Goal: Information Seeking & Learning: Learn about a topic

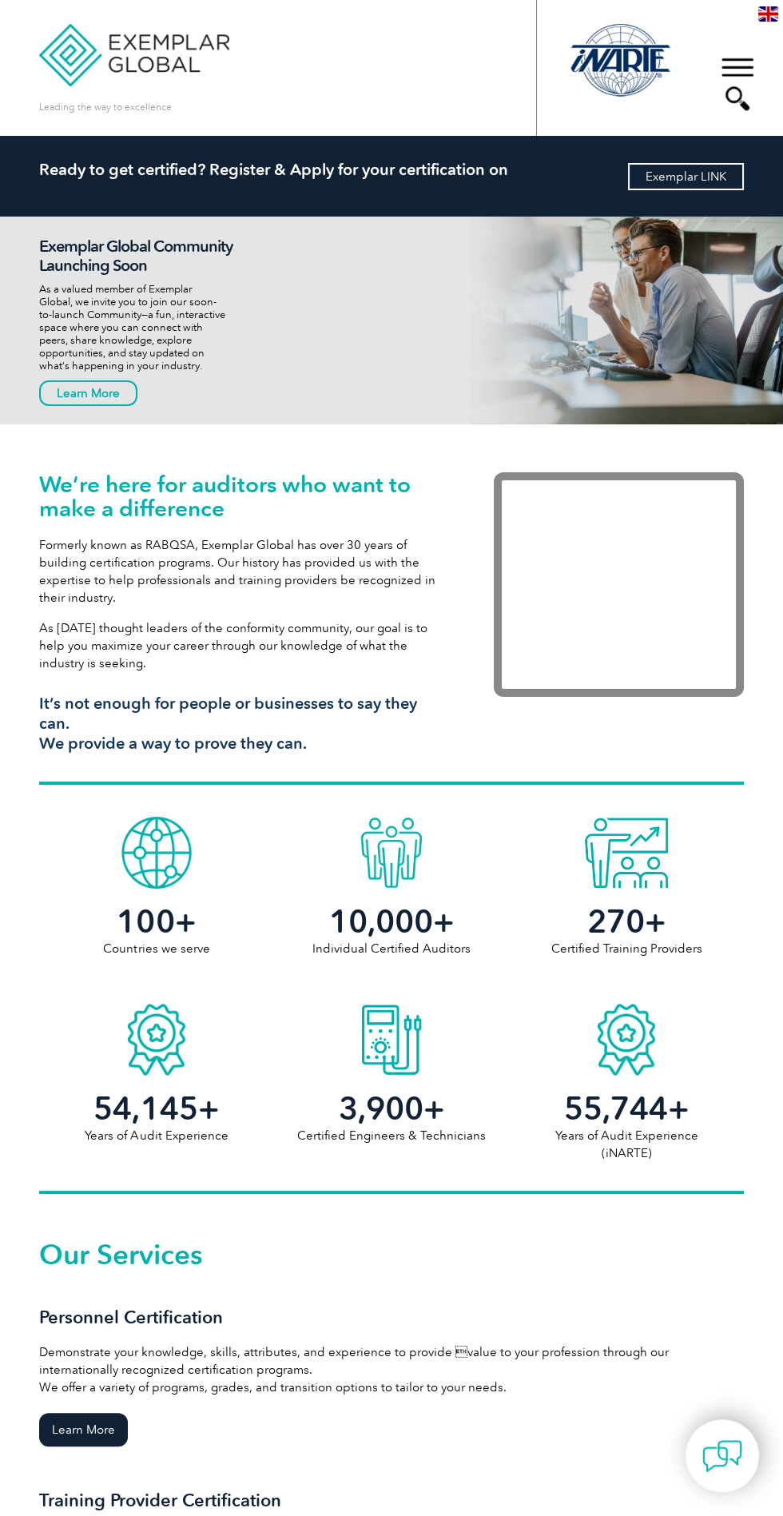
click at [694, 176] on link "Exemplar LINK" at bounding box center [686, 176] width 116 height 27
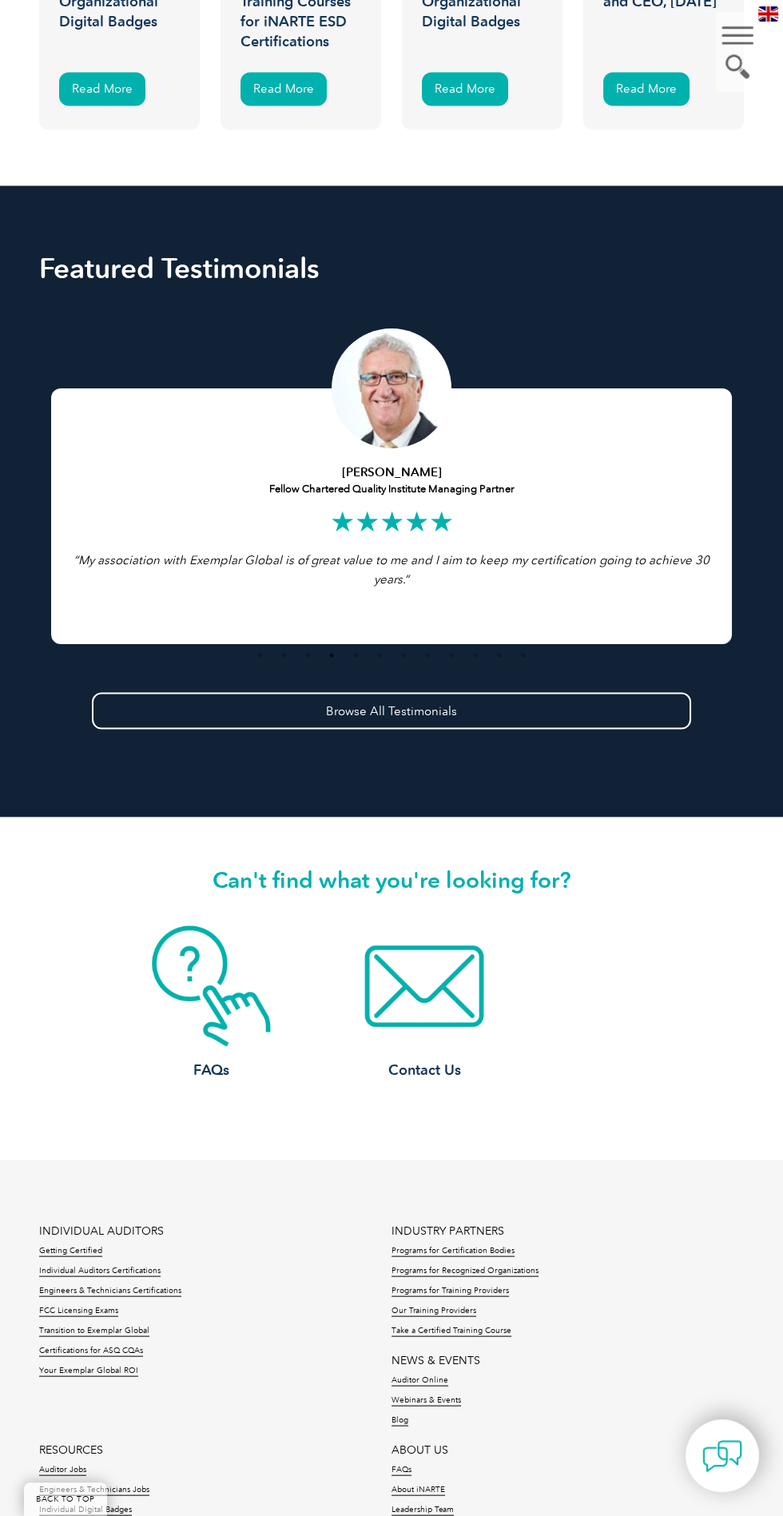
scroll to position [4361, 0]
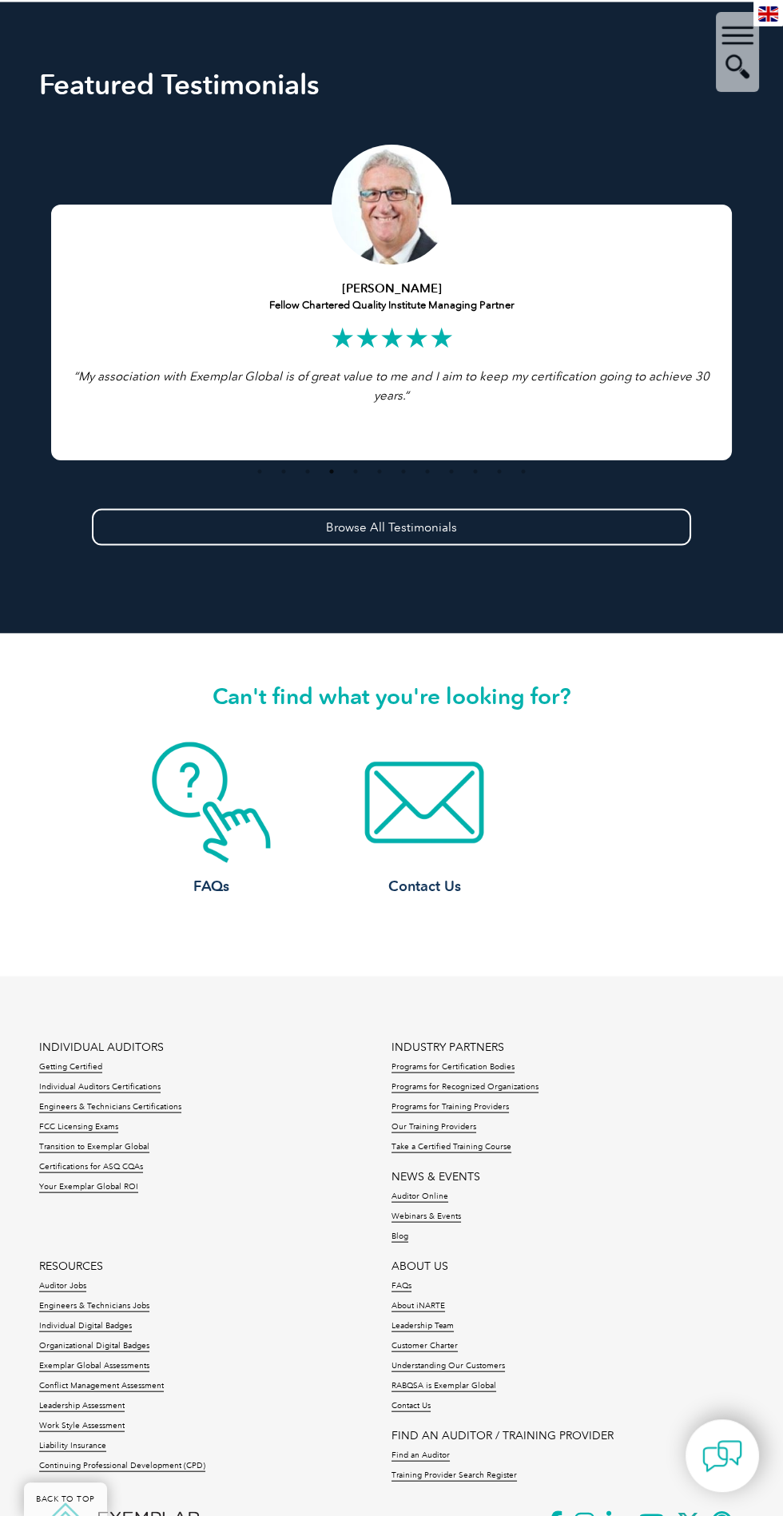
click at [612, 849] on div "FAQs Contact Us" at bounding box center [424, 830] width 639 height 179
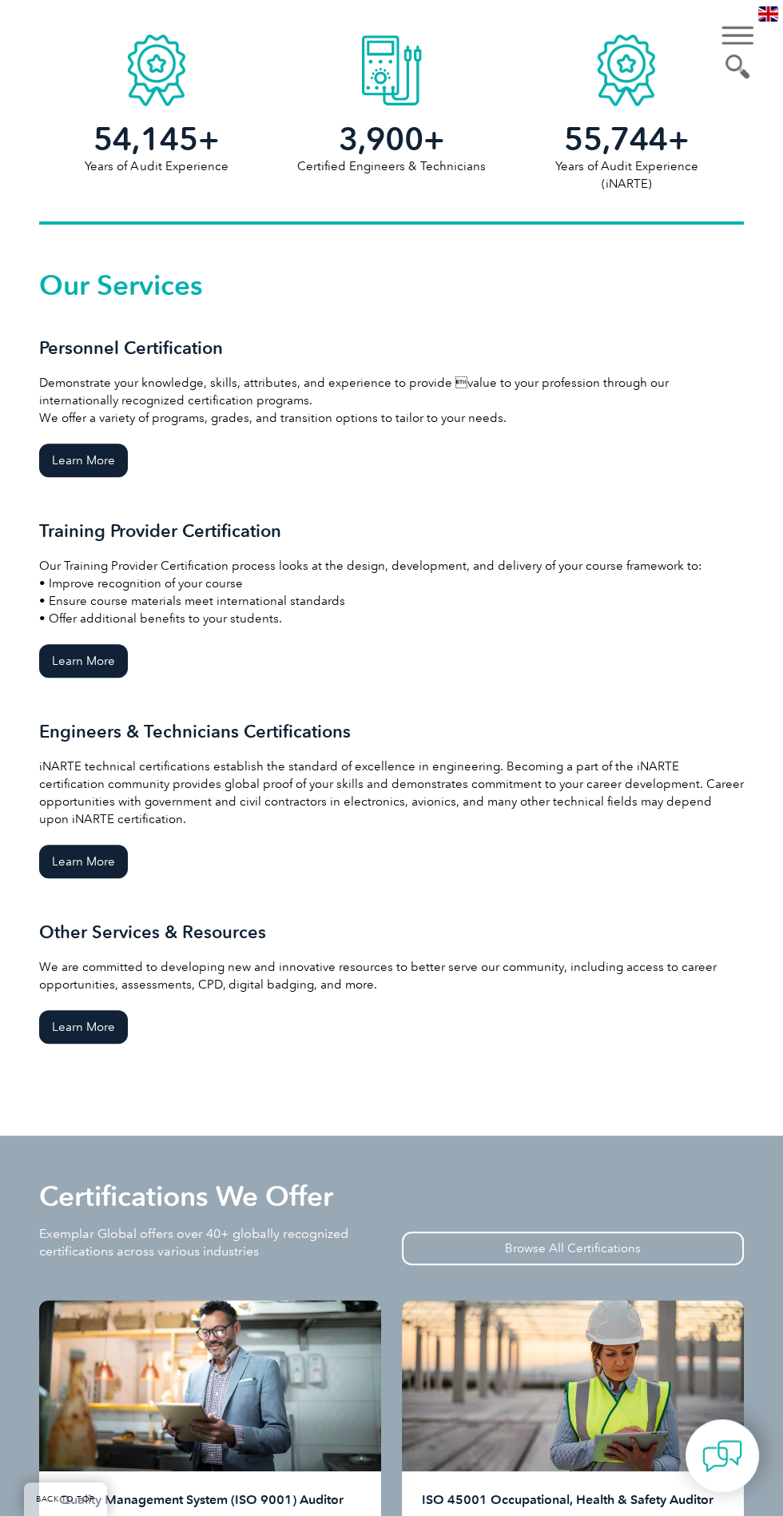
scroll to position [0, 0]
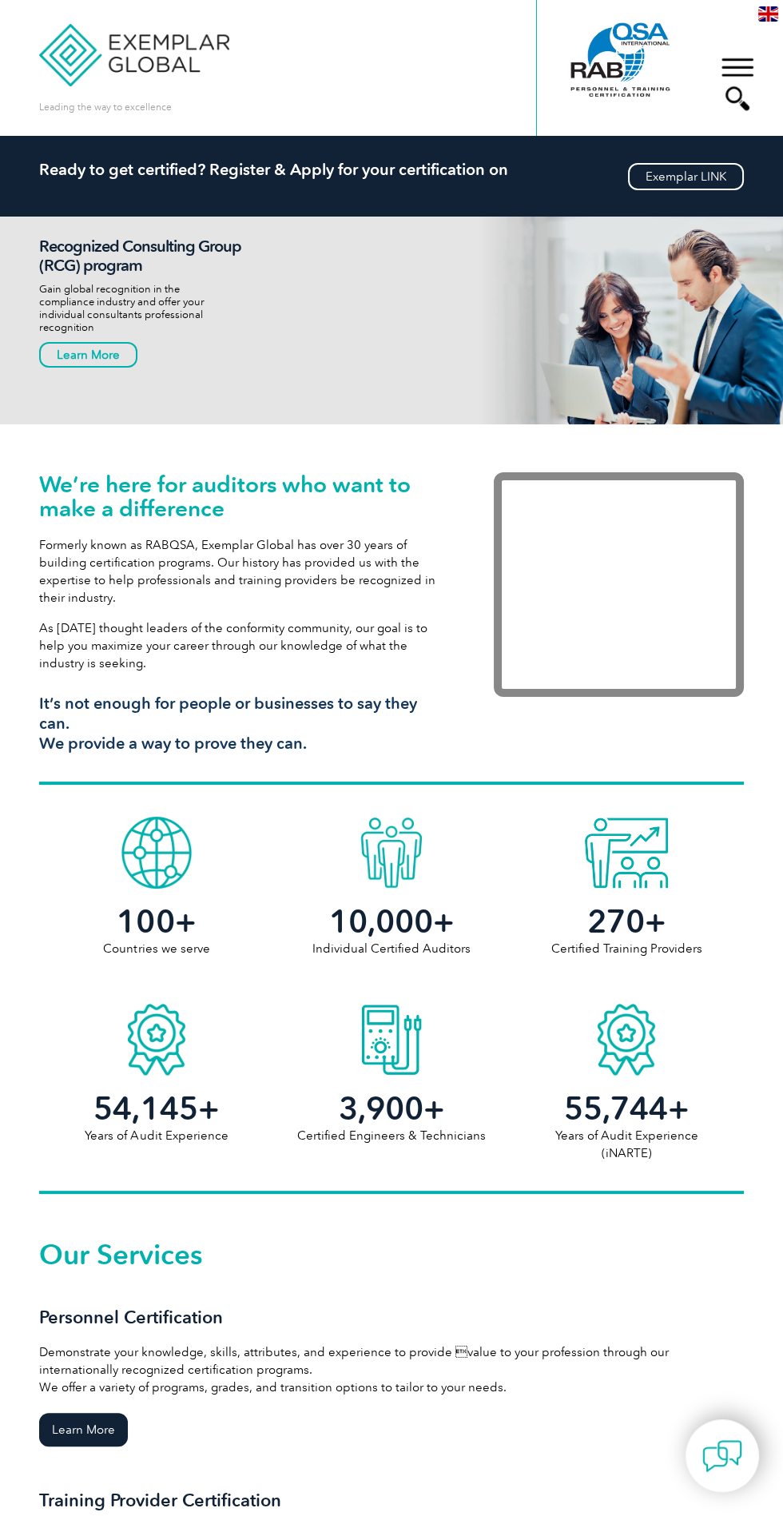
click at [734, 76] on div "▼" at bounding box center [737, 84] width 43 height 80
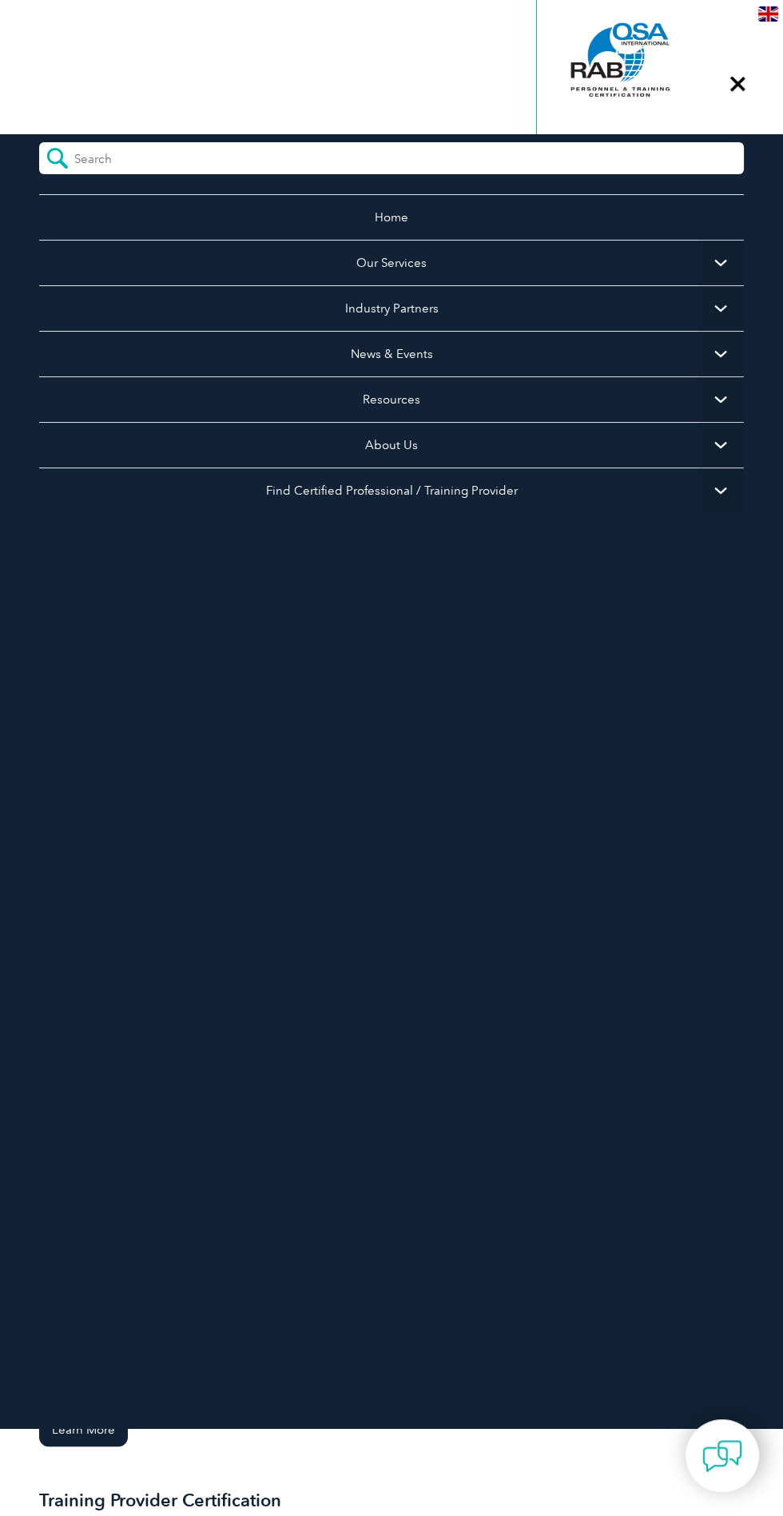
click at [710, 250] on span "▼" at bounding box center [721, 263] width 46 height 46
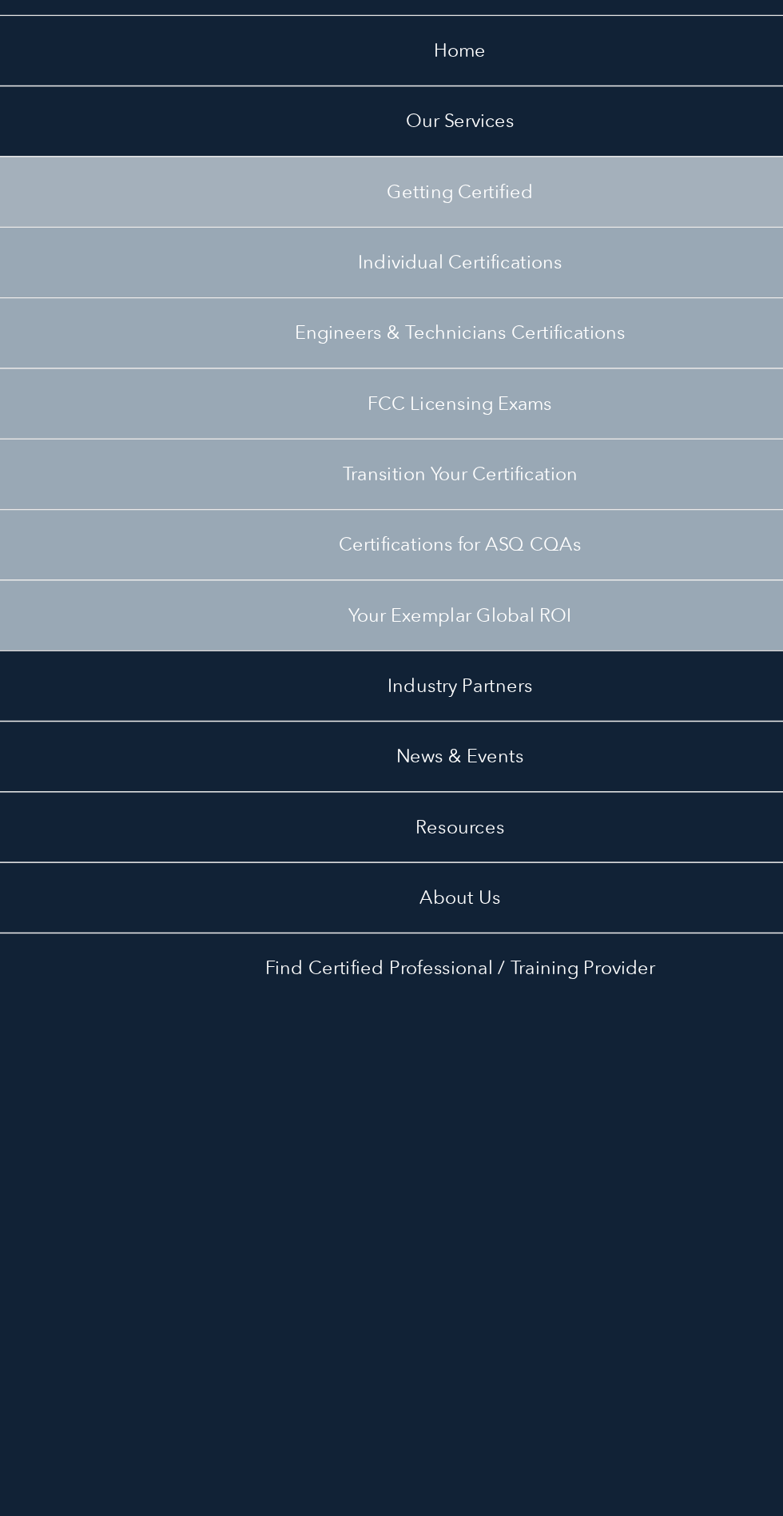
click at [436, 307] on link "Getting Certified" at bounding box center [391, 308] width 705 height 46
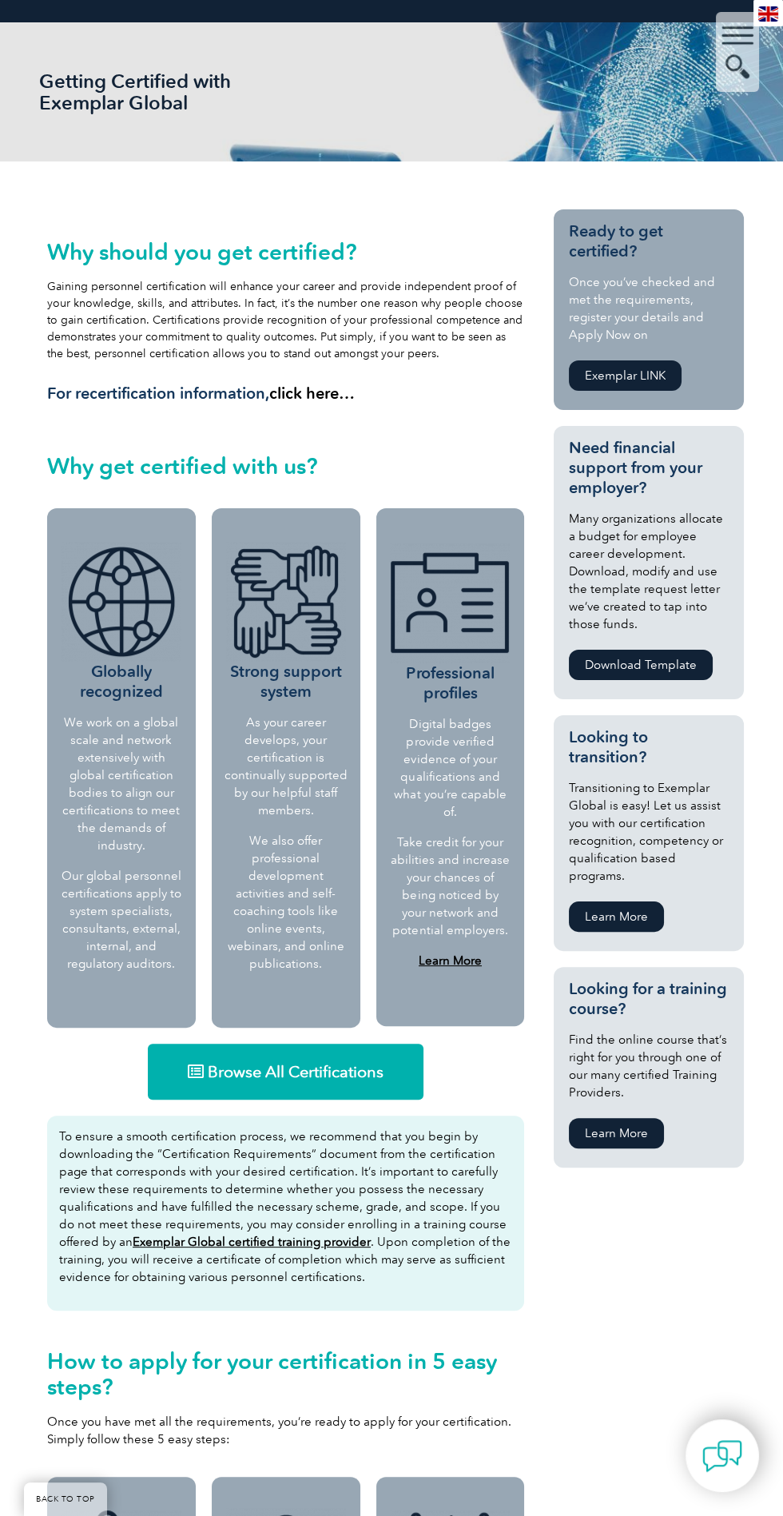
scroll to position [209, 0]
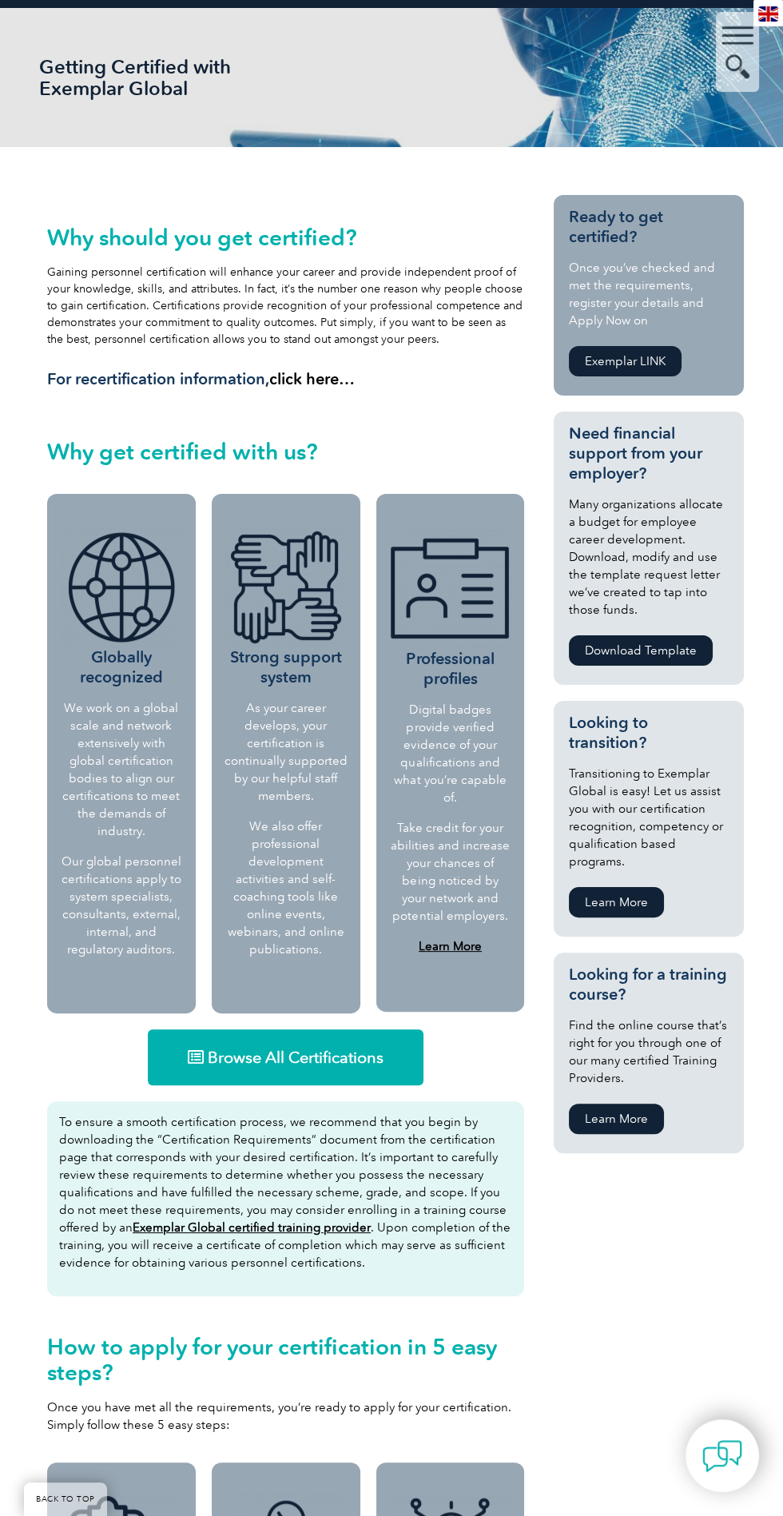
click at [364, 1068] on link "Browse All Certifications" at bounding box center [286, 1057] width 276 height 56
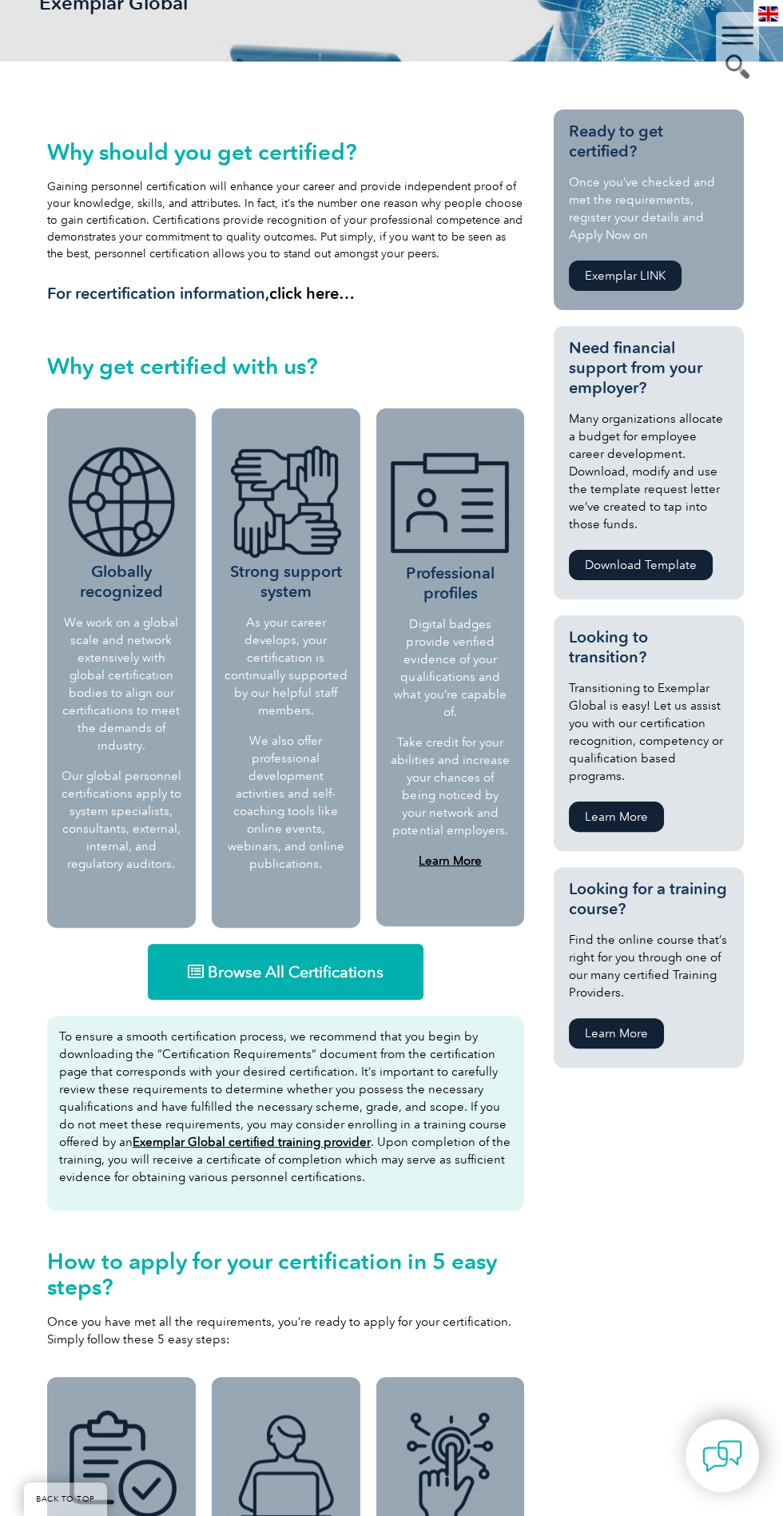
scroll to position [0, 0]
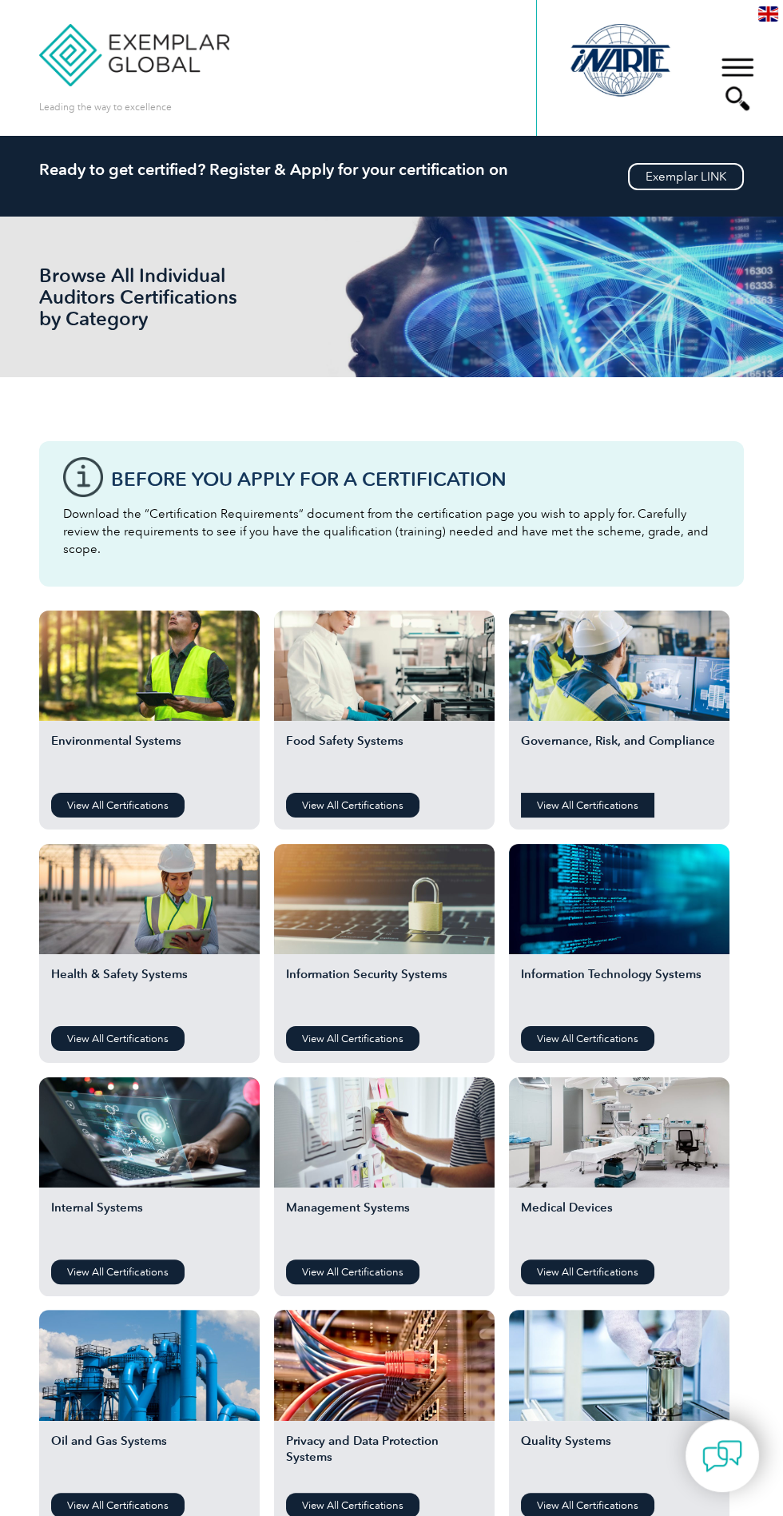
click at [608, 793] on link "View All Certifications" at bounding box center [587, 805] width 133 height 25
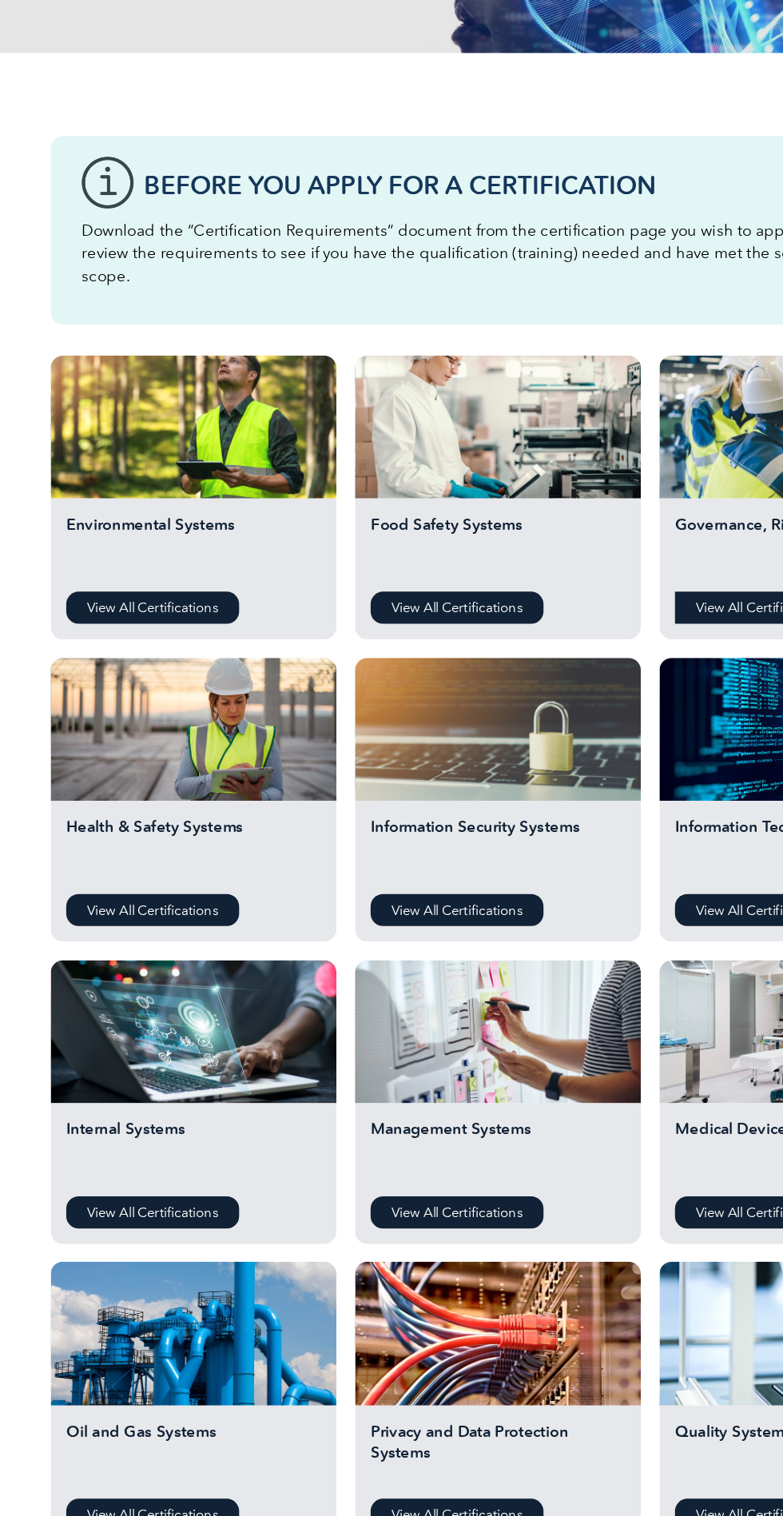
scroll to position [299, 0]
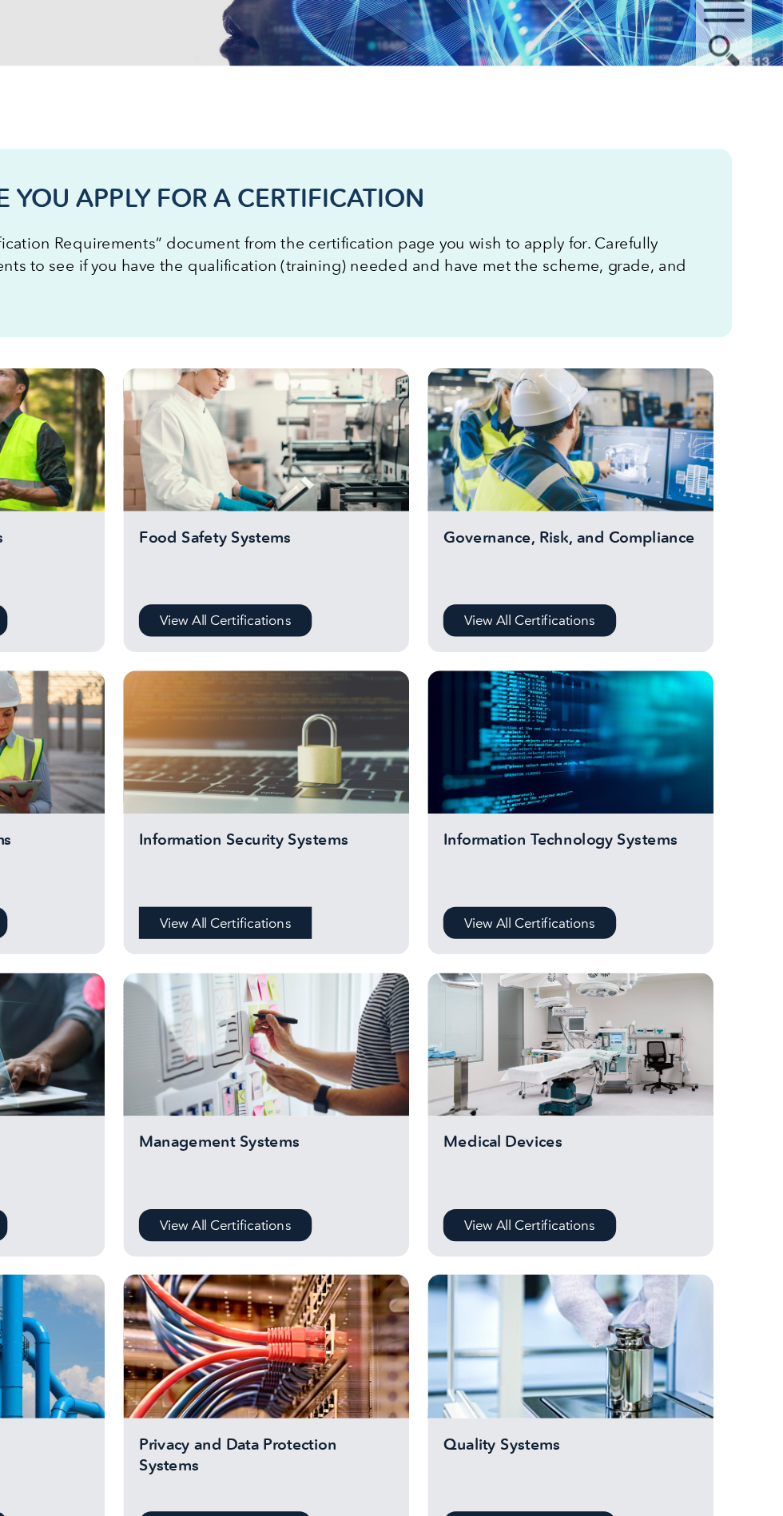
click at [384, 727] on link "View All Certifications" at bounding box center [352, 739] width 133 height 25
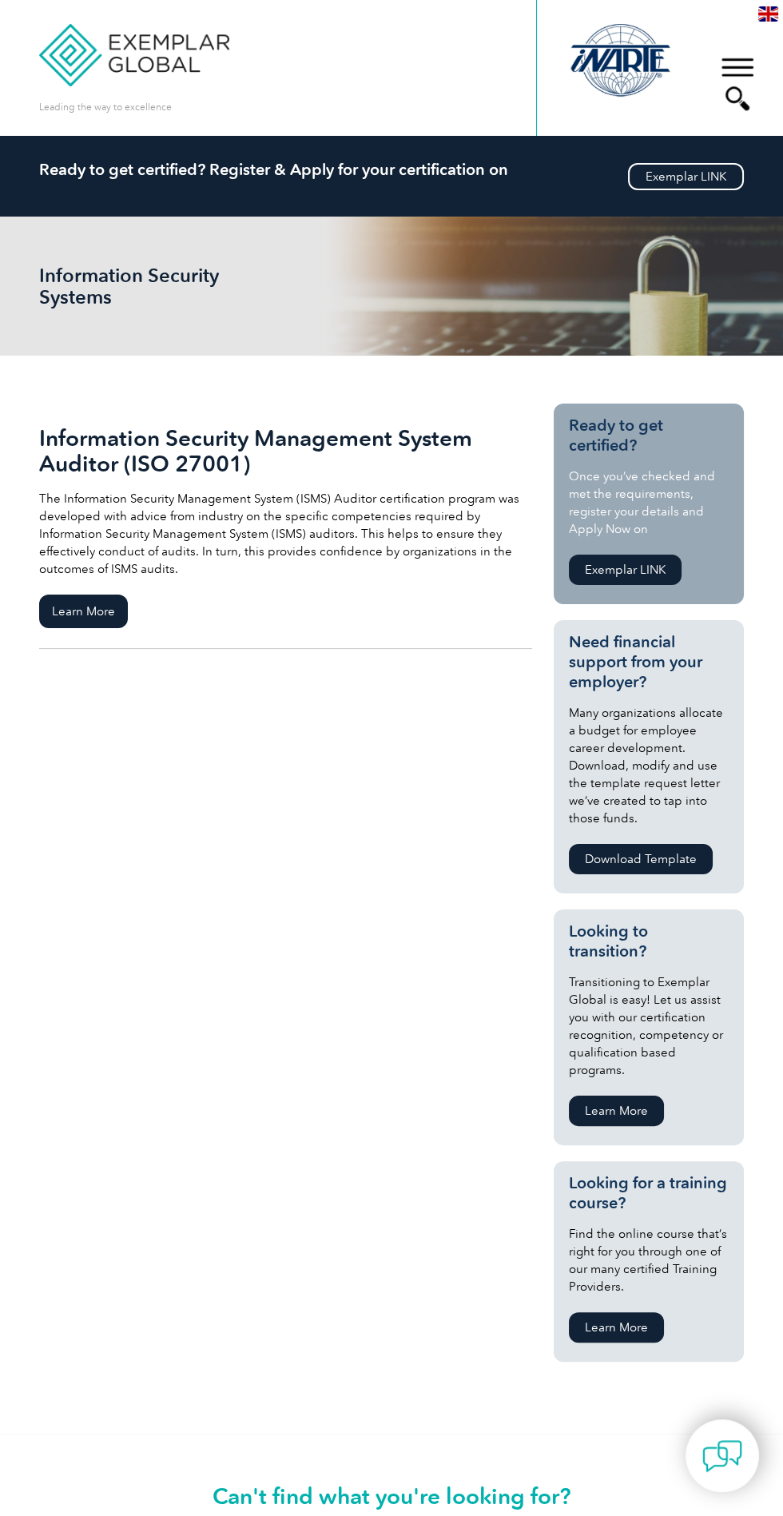
click at [197, 449] on h2 "Information Security Management System Auditor (ISO 27001)" at bounding box center [285, 450] width 493 height 51
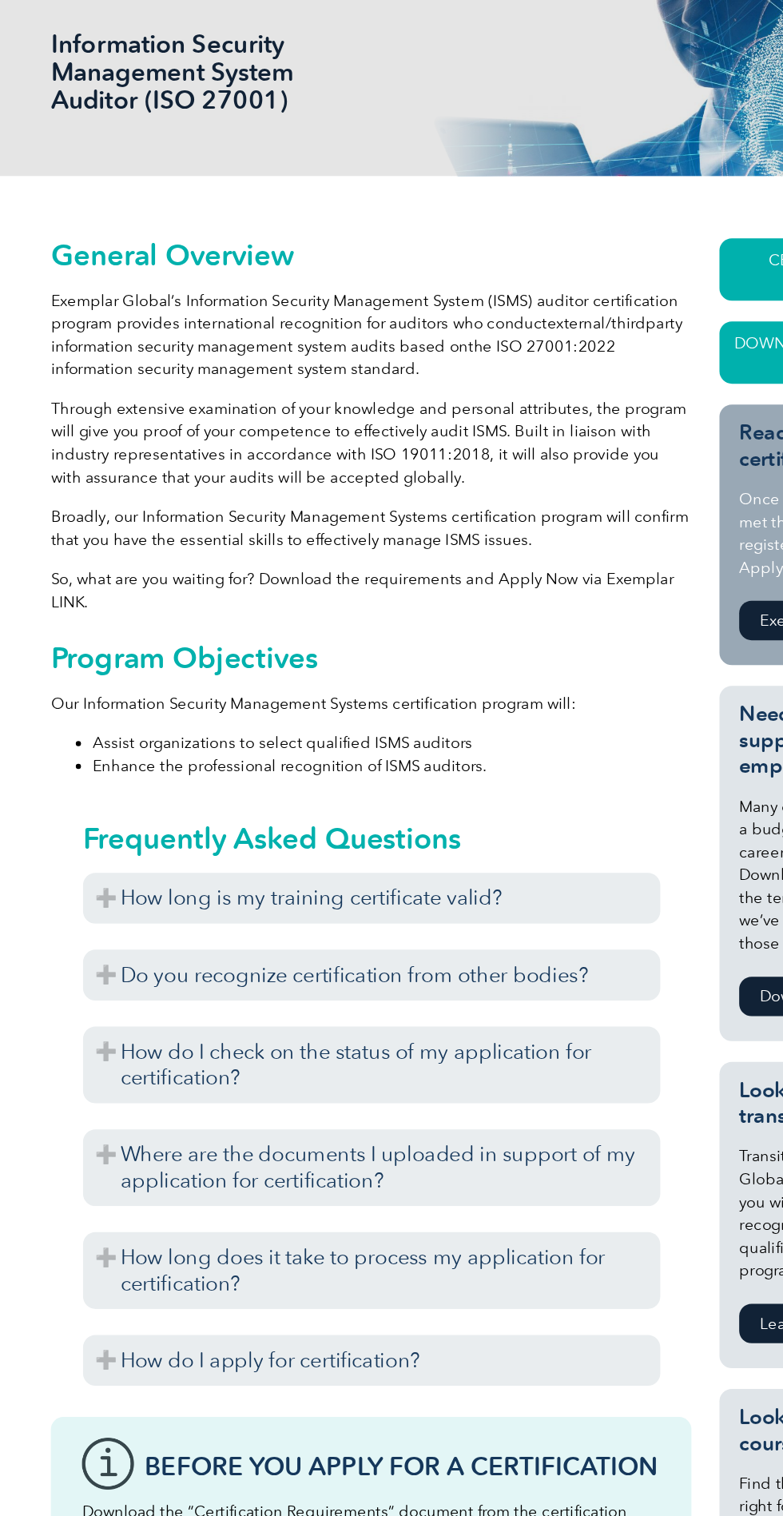
scroll to position [97, 0]
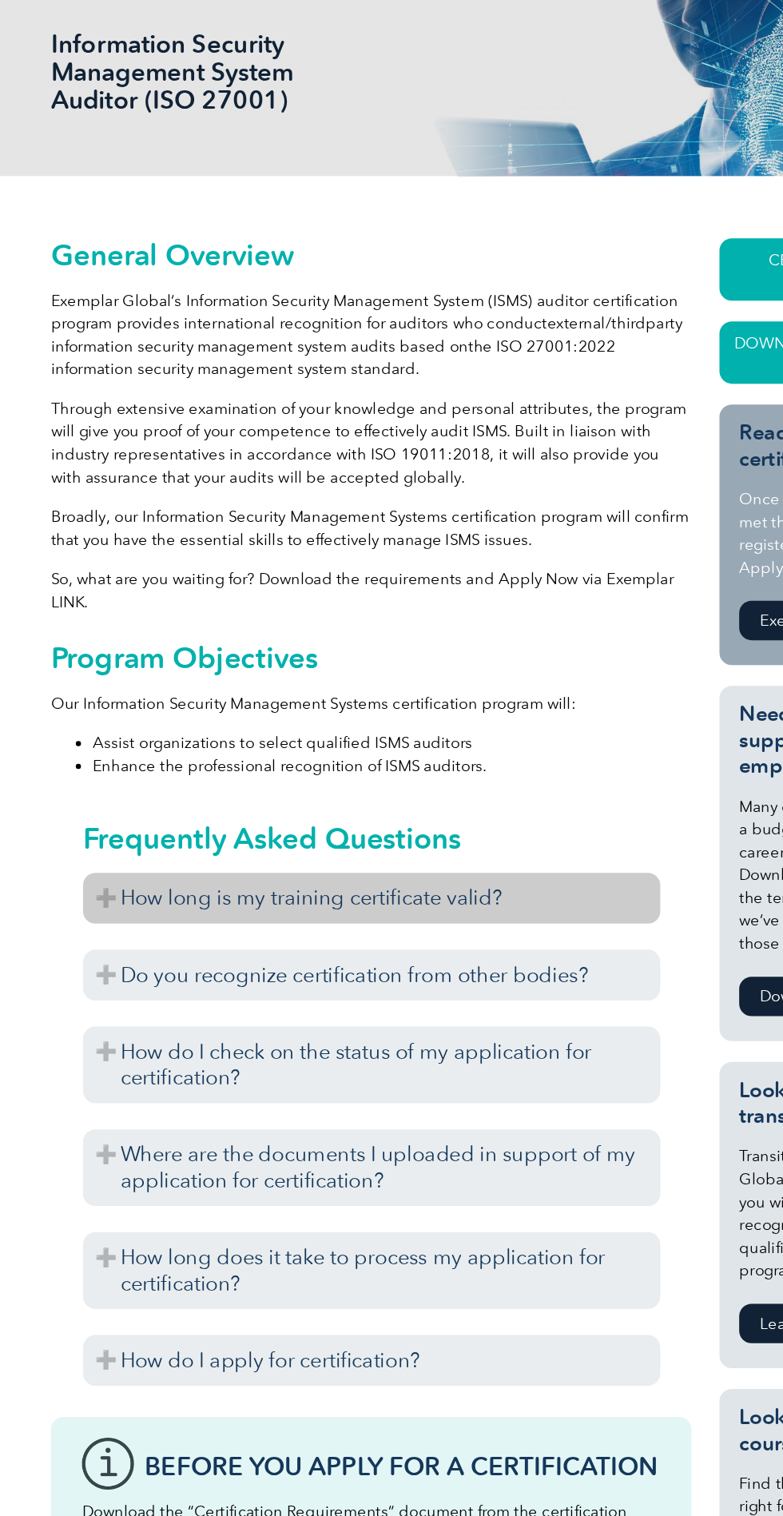
click at [407, 841] on h3 "How long is my training certificate valid?" at bounding box center [286, 836] width 444 height 39
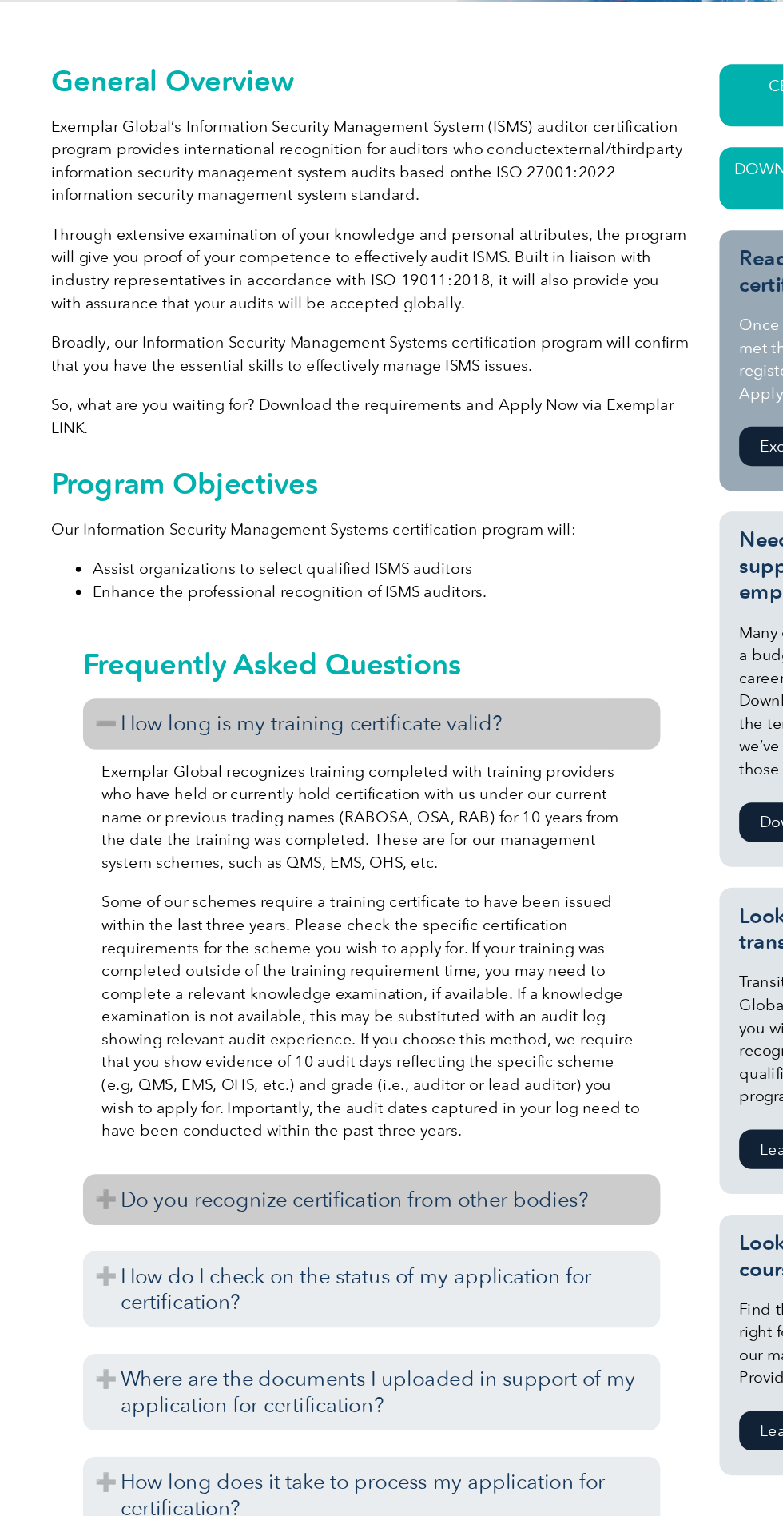
click at [379, 1217] on h3 "Do you recognize certification from other bodies?" at bounding box center [286, 1202] width 444 height 39
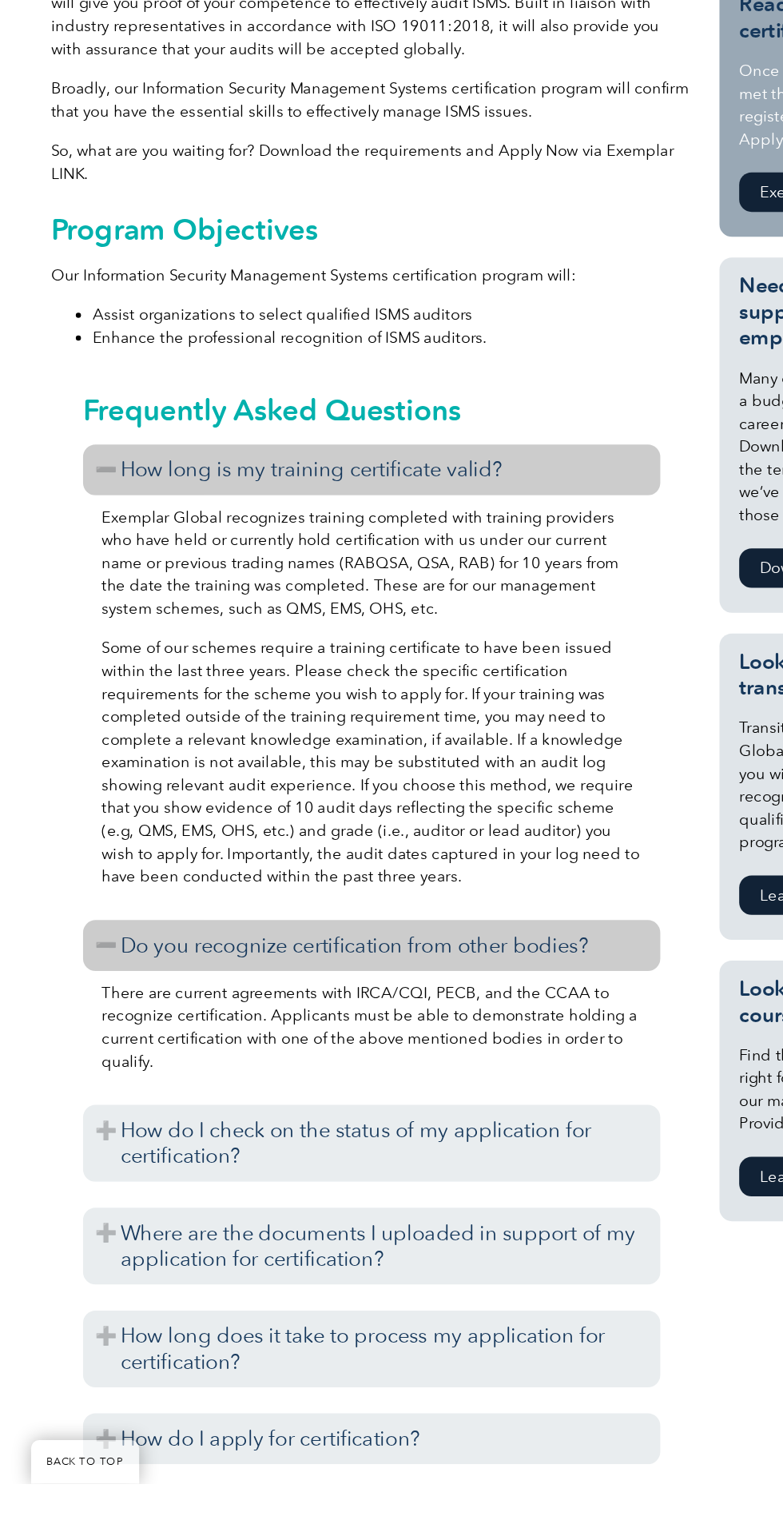
scroll to position [215, 0]
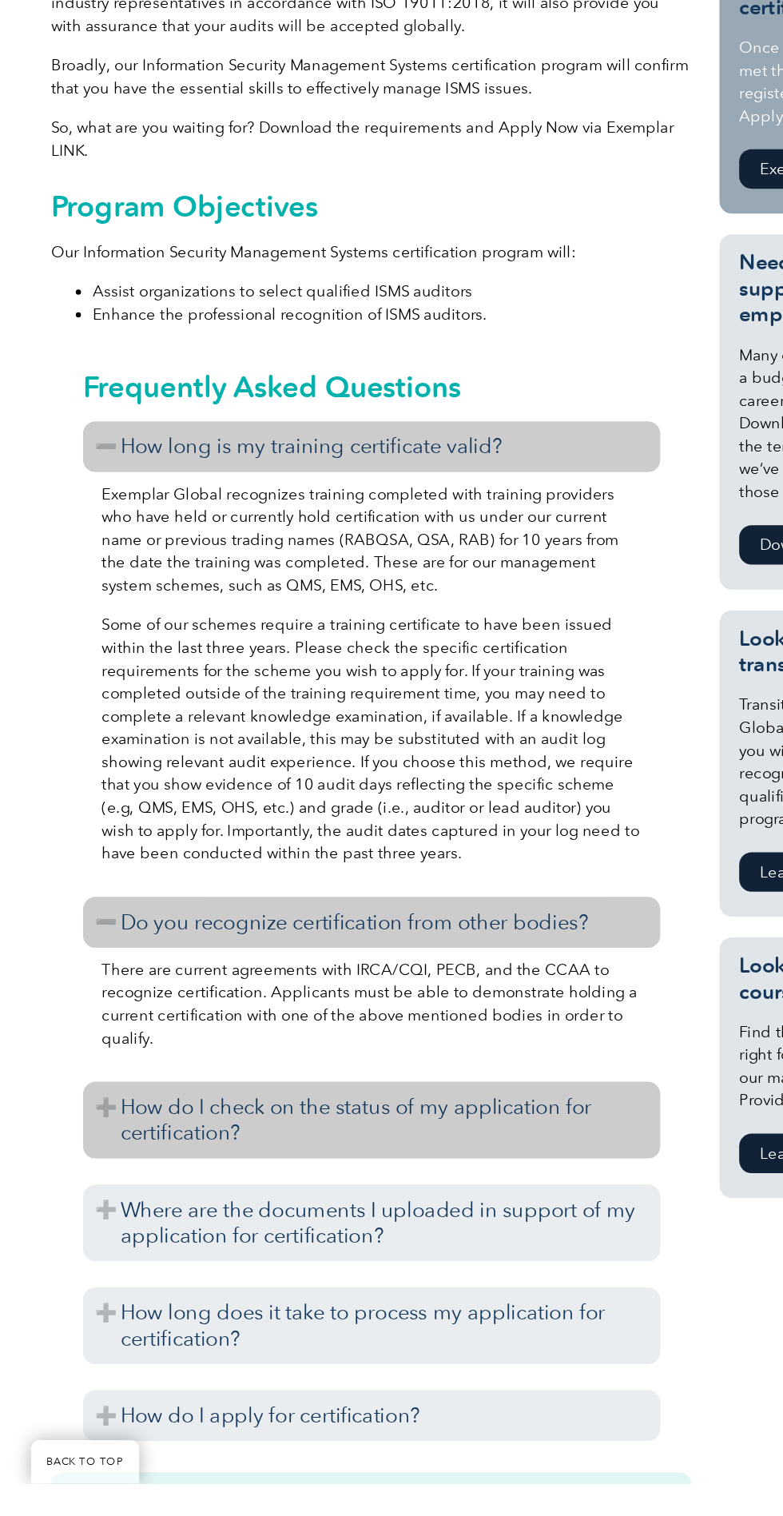
click at [411, 1248] on h3 "How do I check on the status of my application for certification?" at bounding box center [286, 1236] width 444 height 59
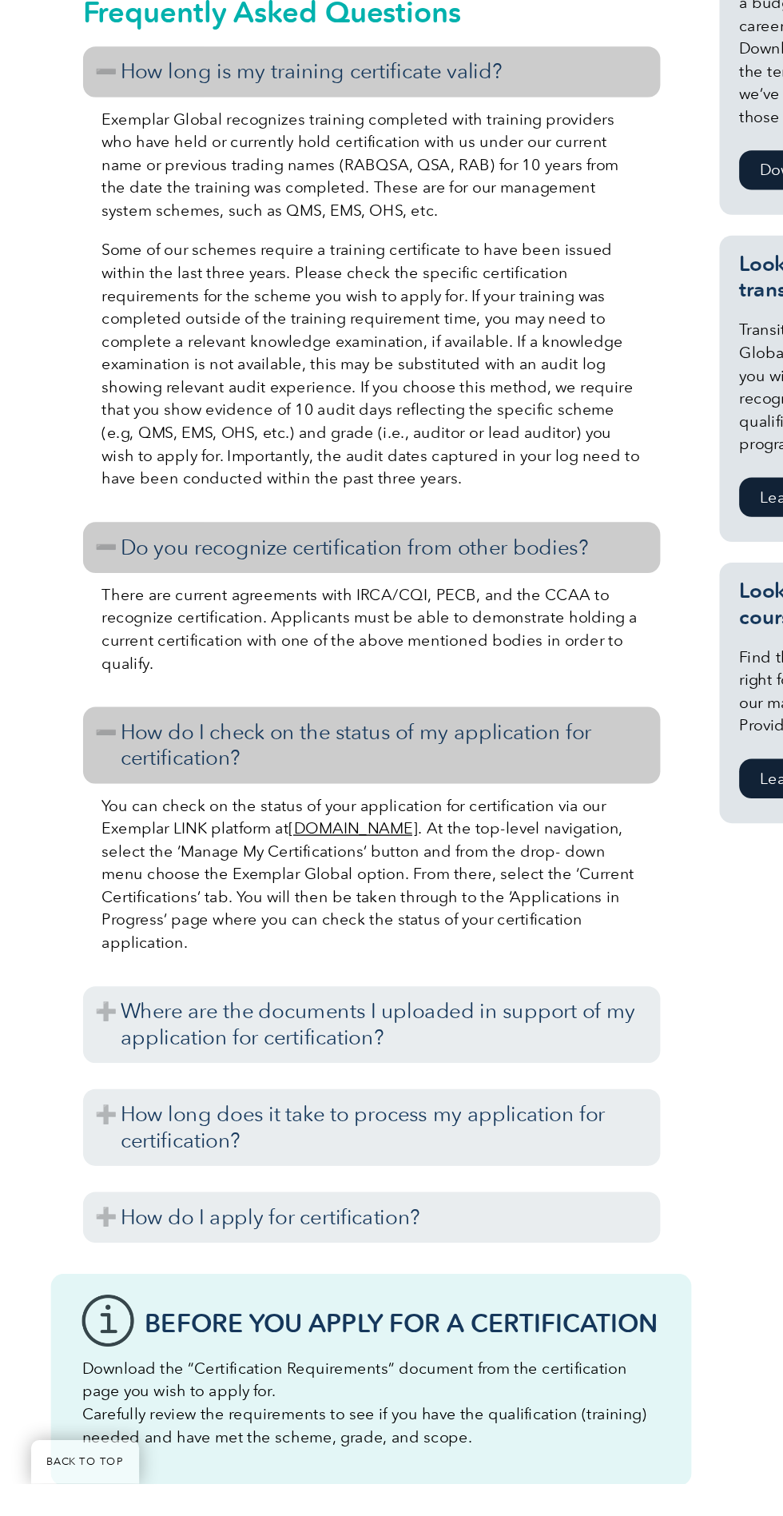
scroll to position [530, 0]
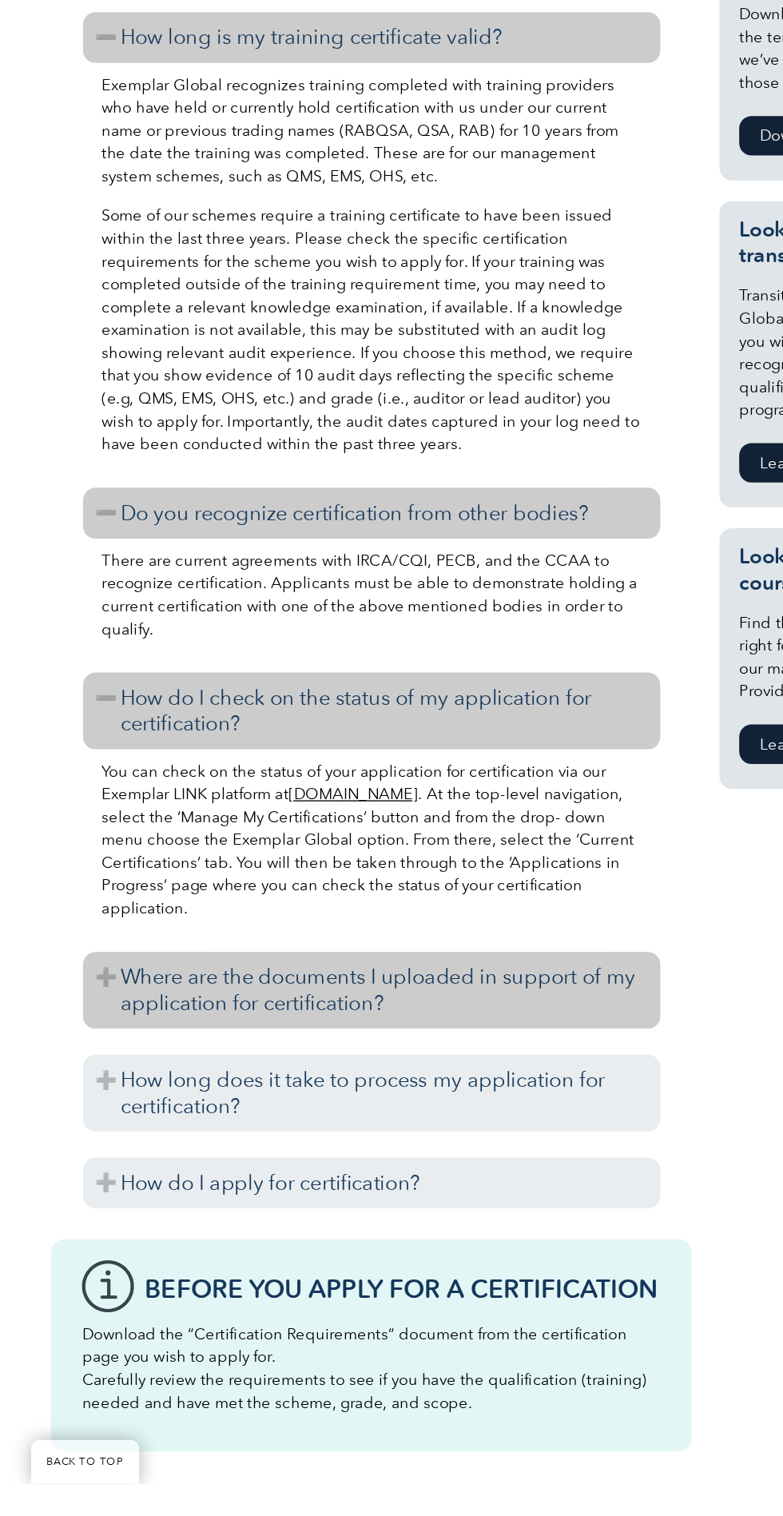
click at [424, 1143] on h3 "Where are the documents I uploaded in support of my application for certificati…" at bounding box center [286, 1136] width 444 height 59
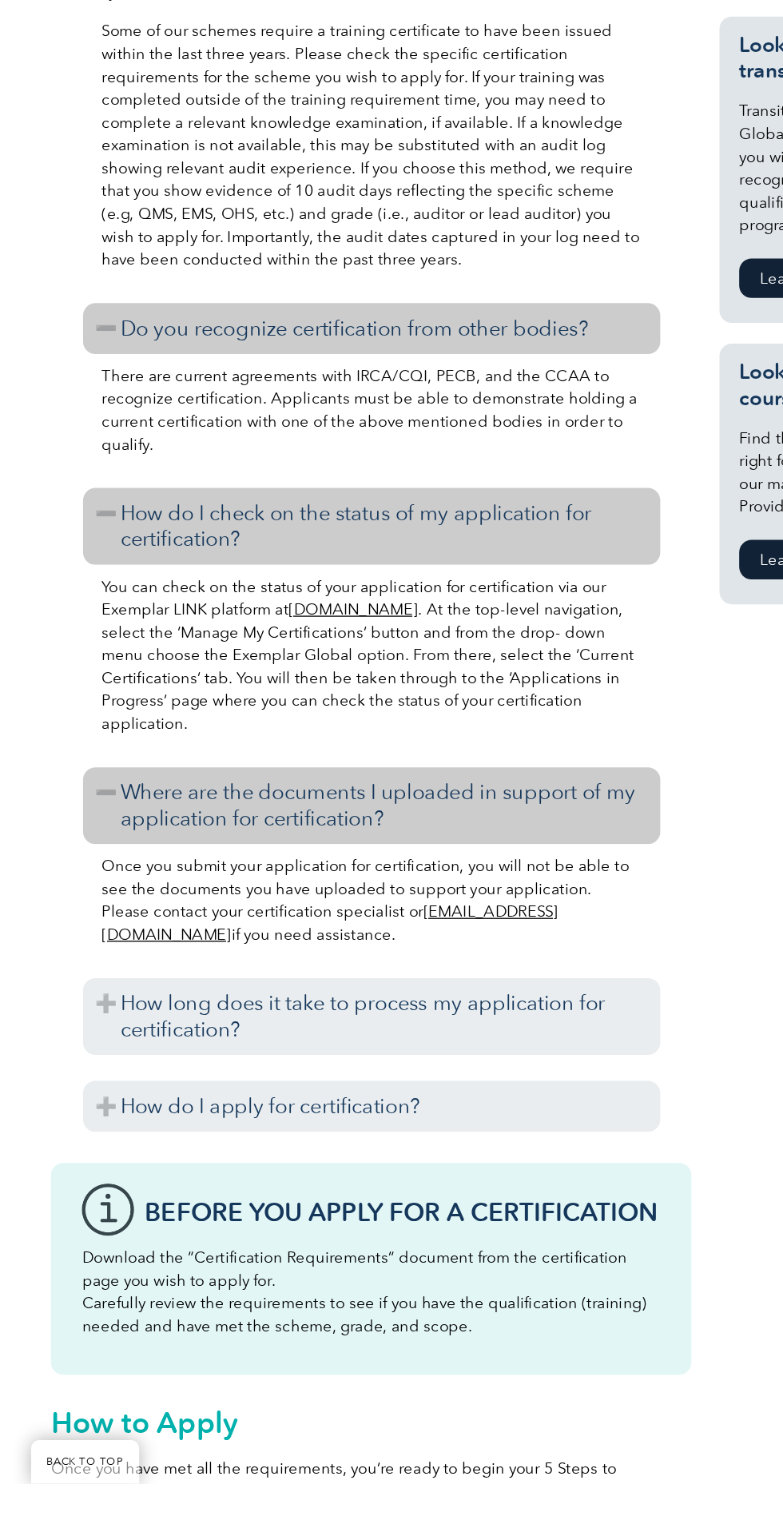
scroll to position [674, 0]
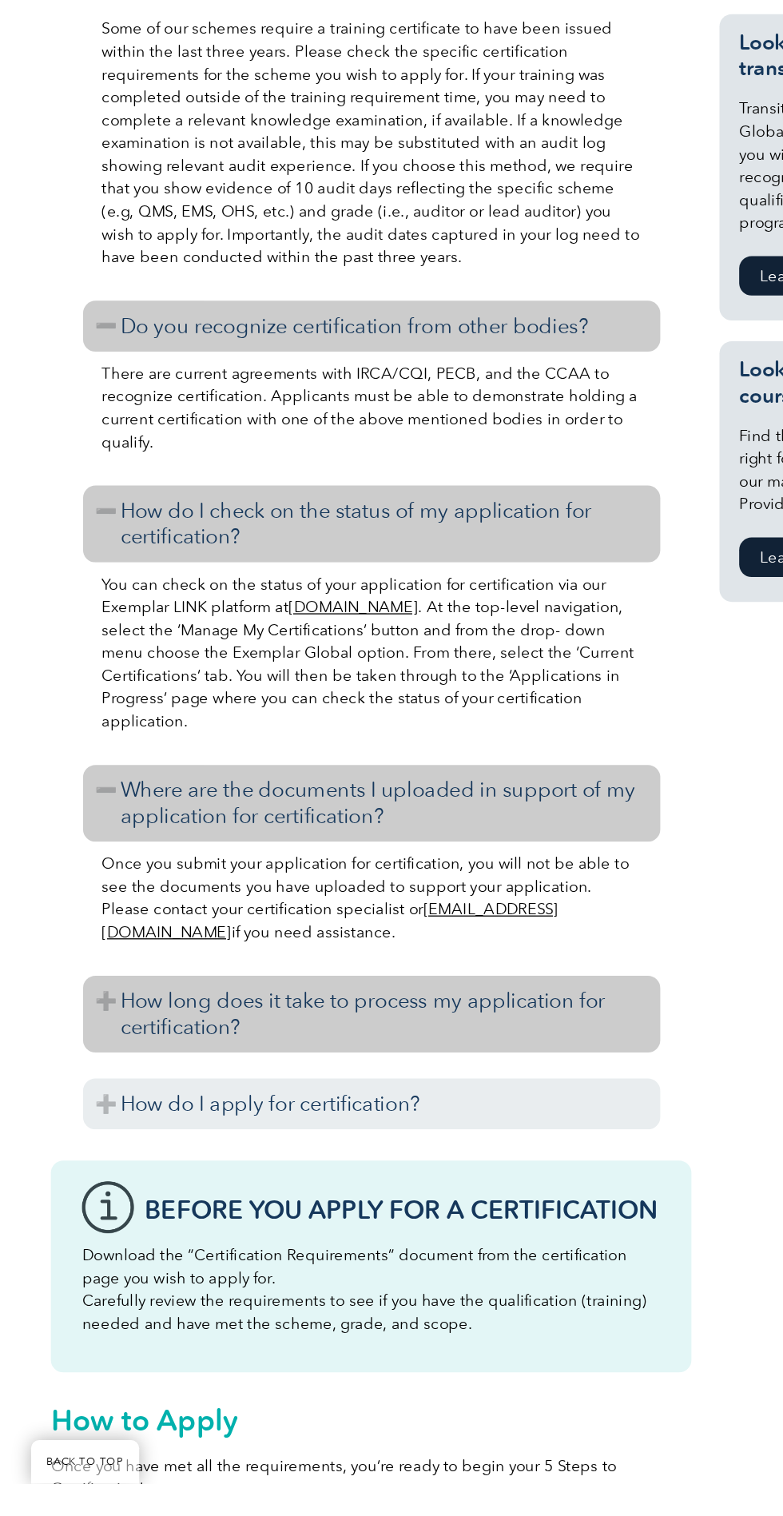
click at [379, 1139] on h3 "How long does it take to process my application for certification?" at bounding box center [286, 1154] width 444 height 59
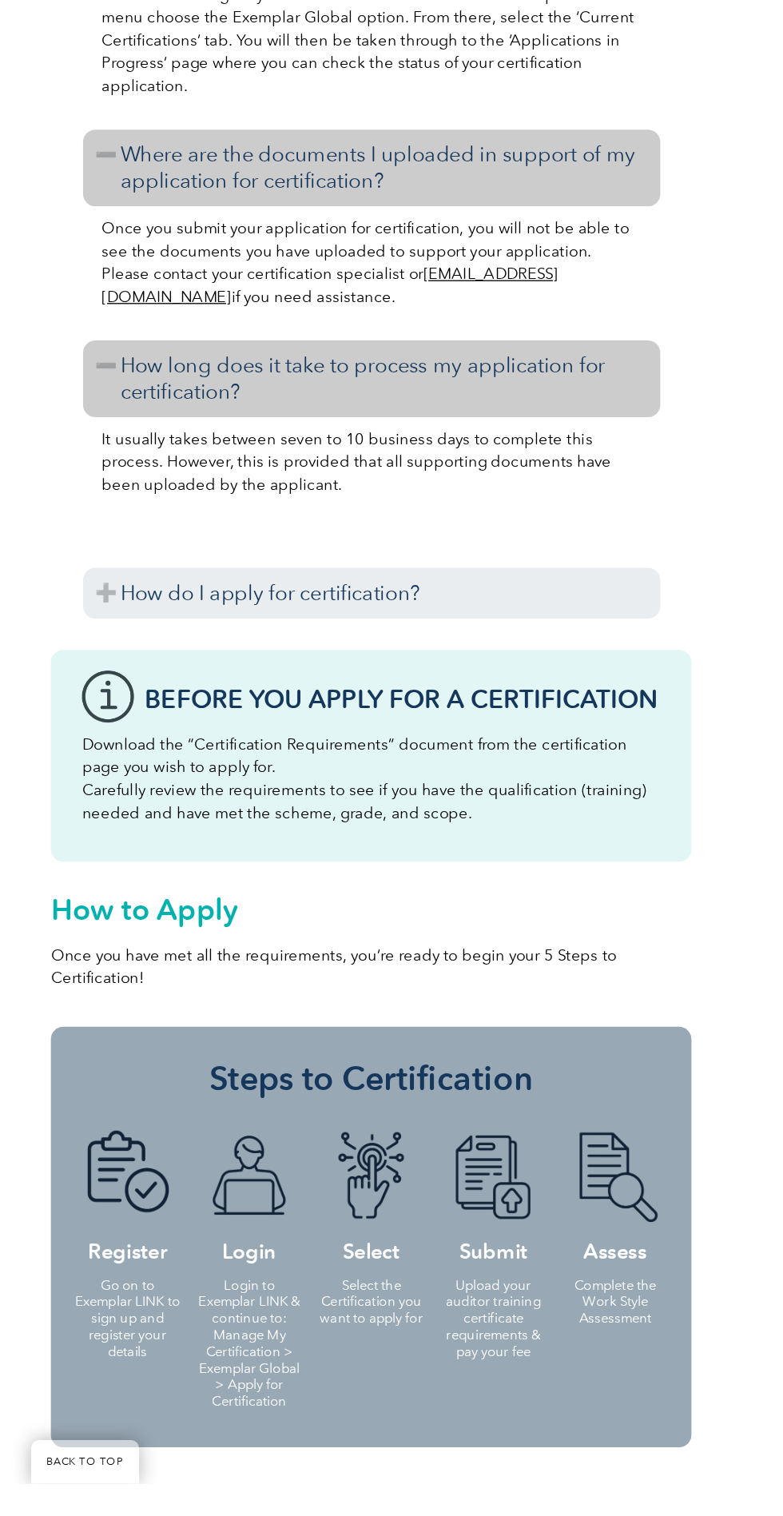
scroll to position [1165, 0]
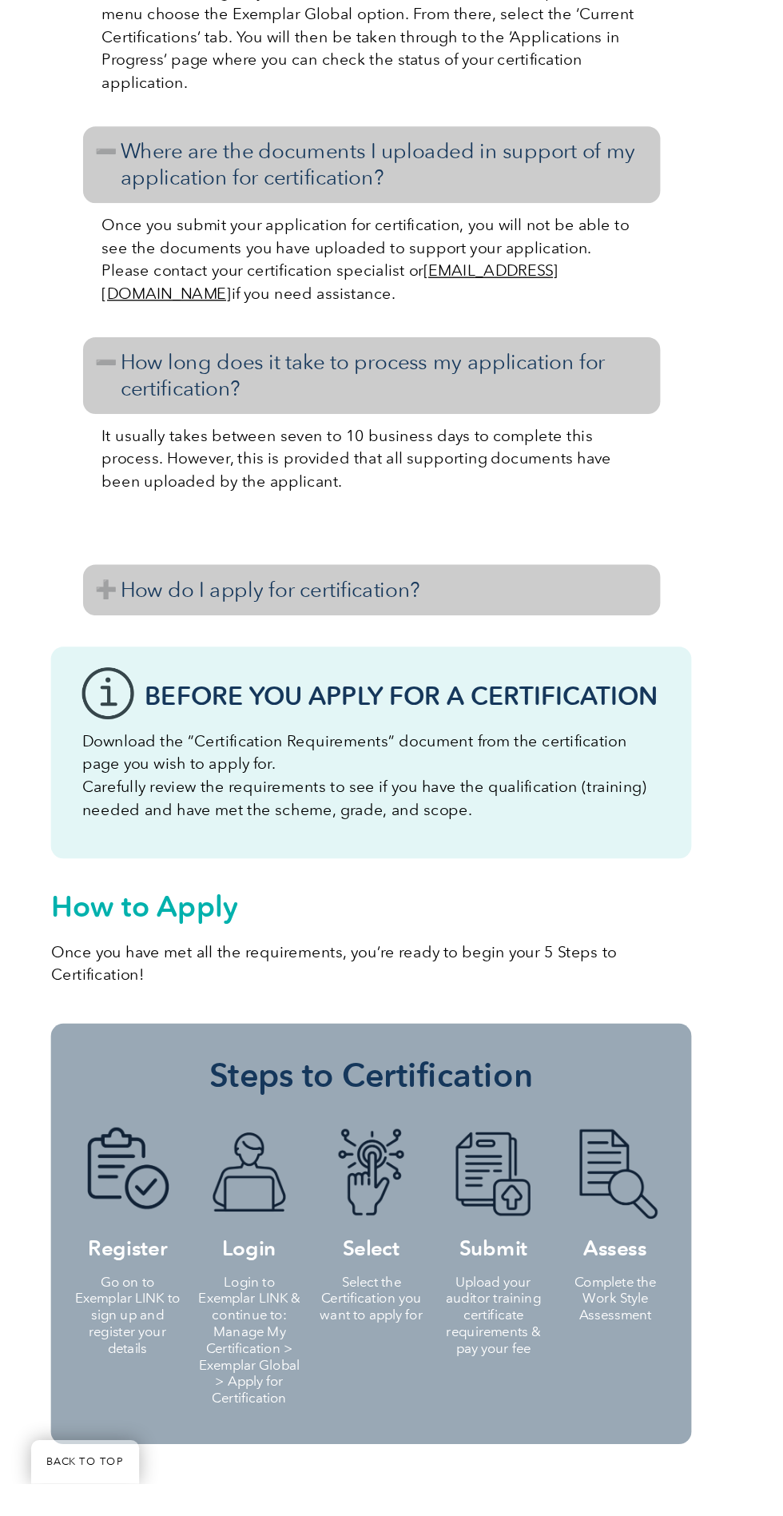
click at [400, 821] on h3 "How do I apply for certification?" at bounding box center [286, 828] width 444 height 39
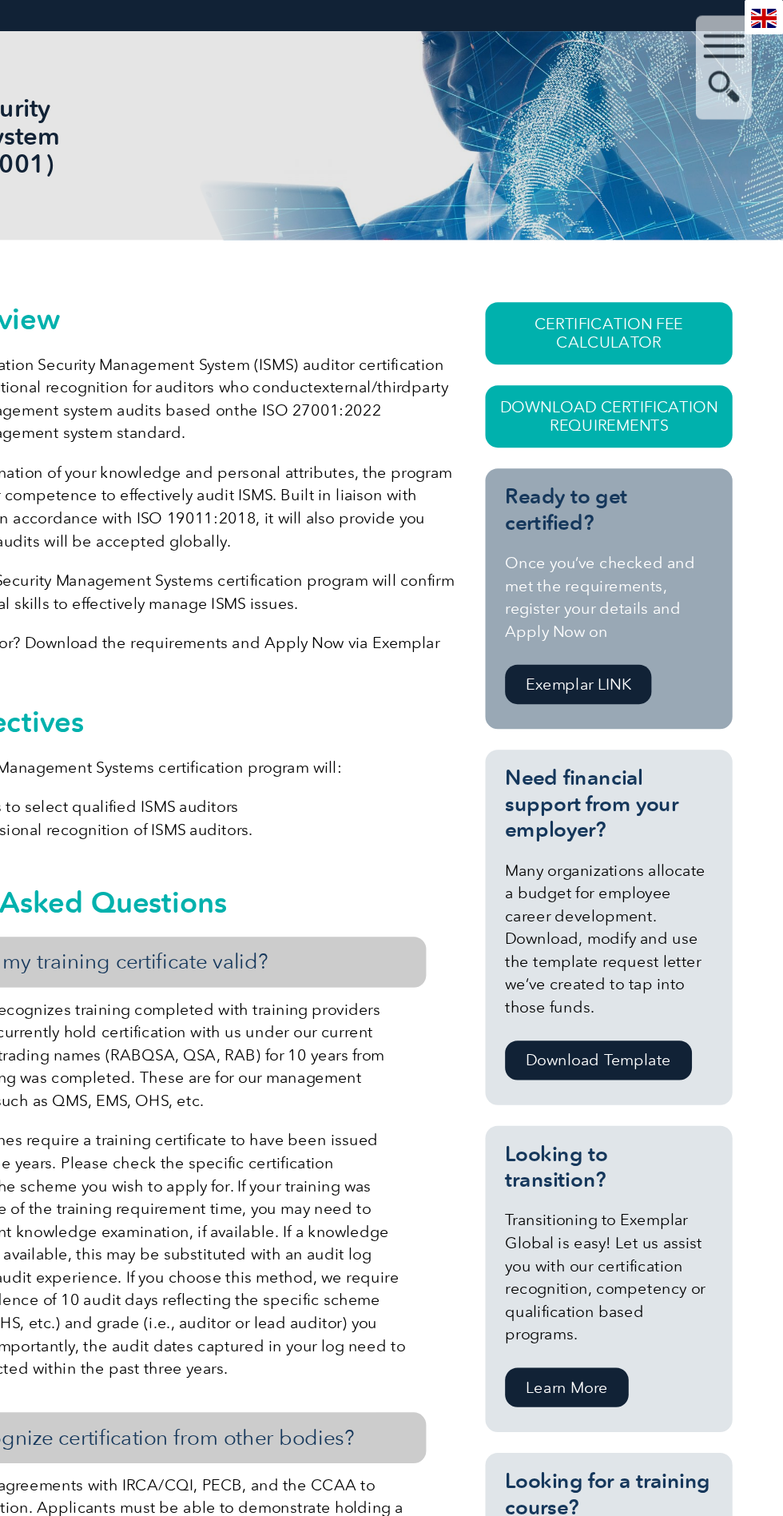
scroll to position [0, 0]
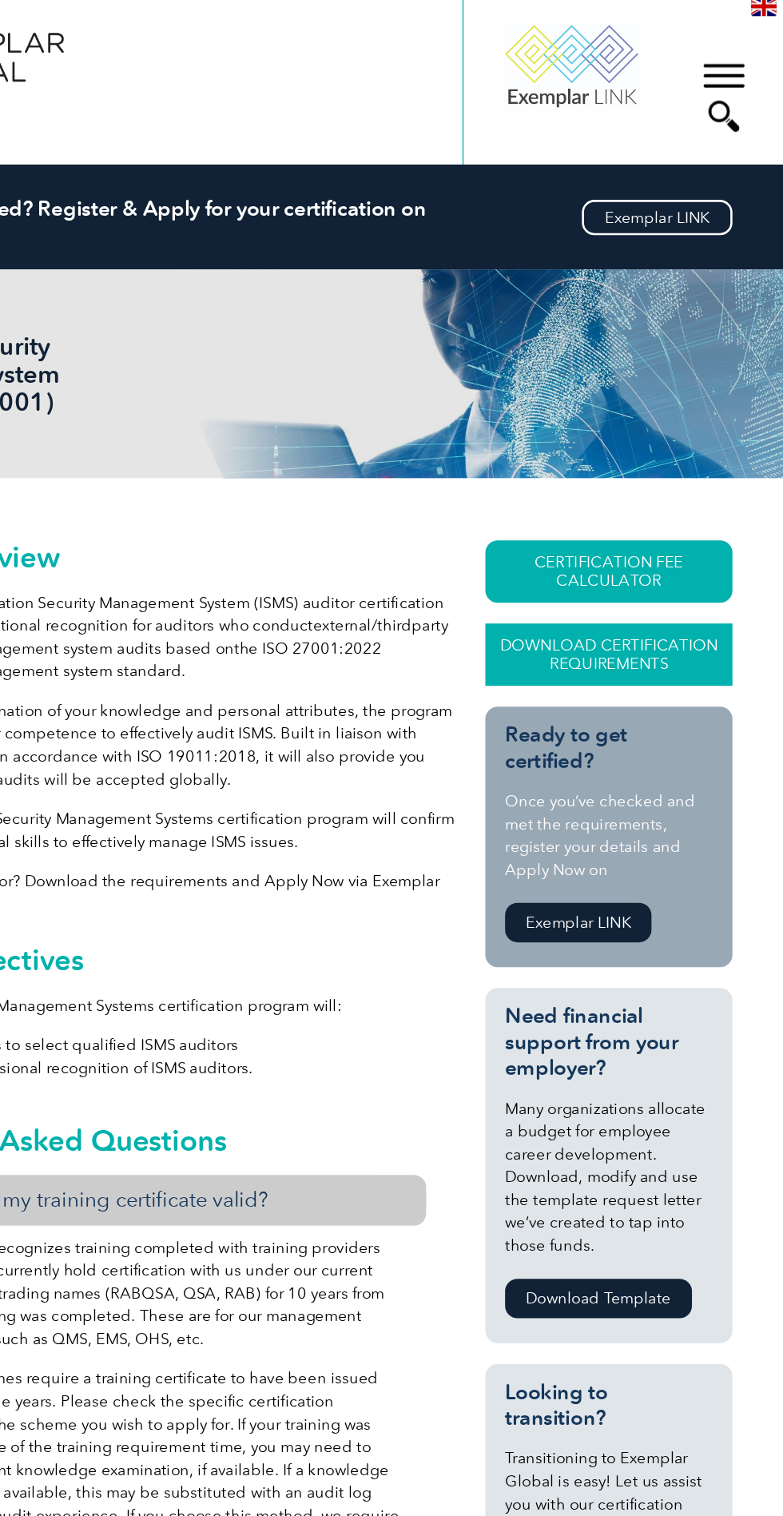
click at [703, 512] on link "Download Certification Requirements" at bounding box center [649, 513] width 190 height 48
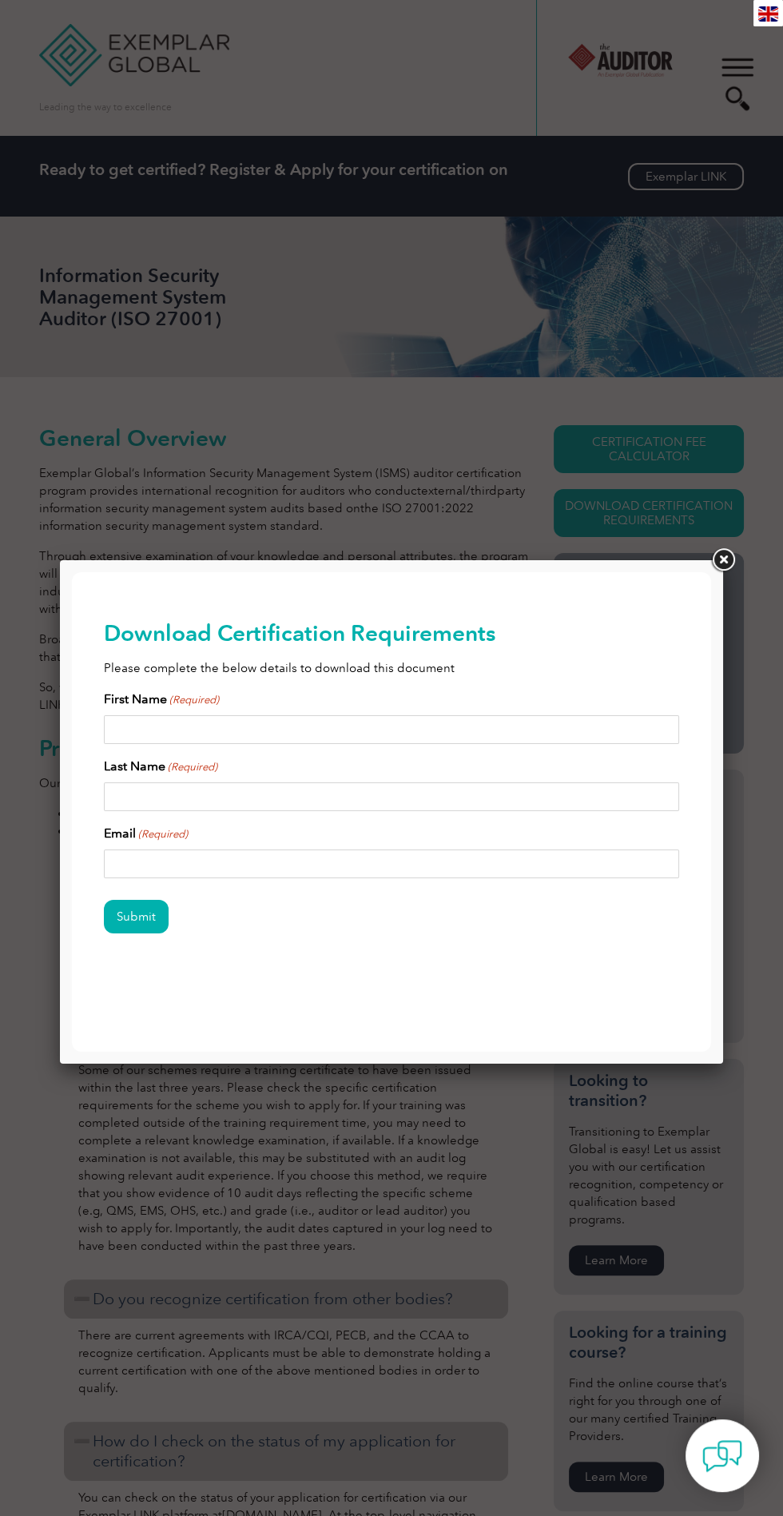
click at [725, 567] on link at bounding box center [723, 560] width 29 height 29
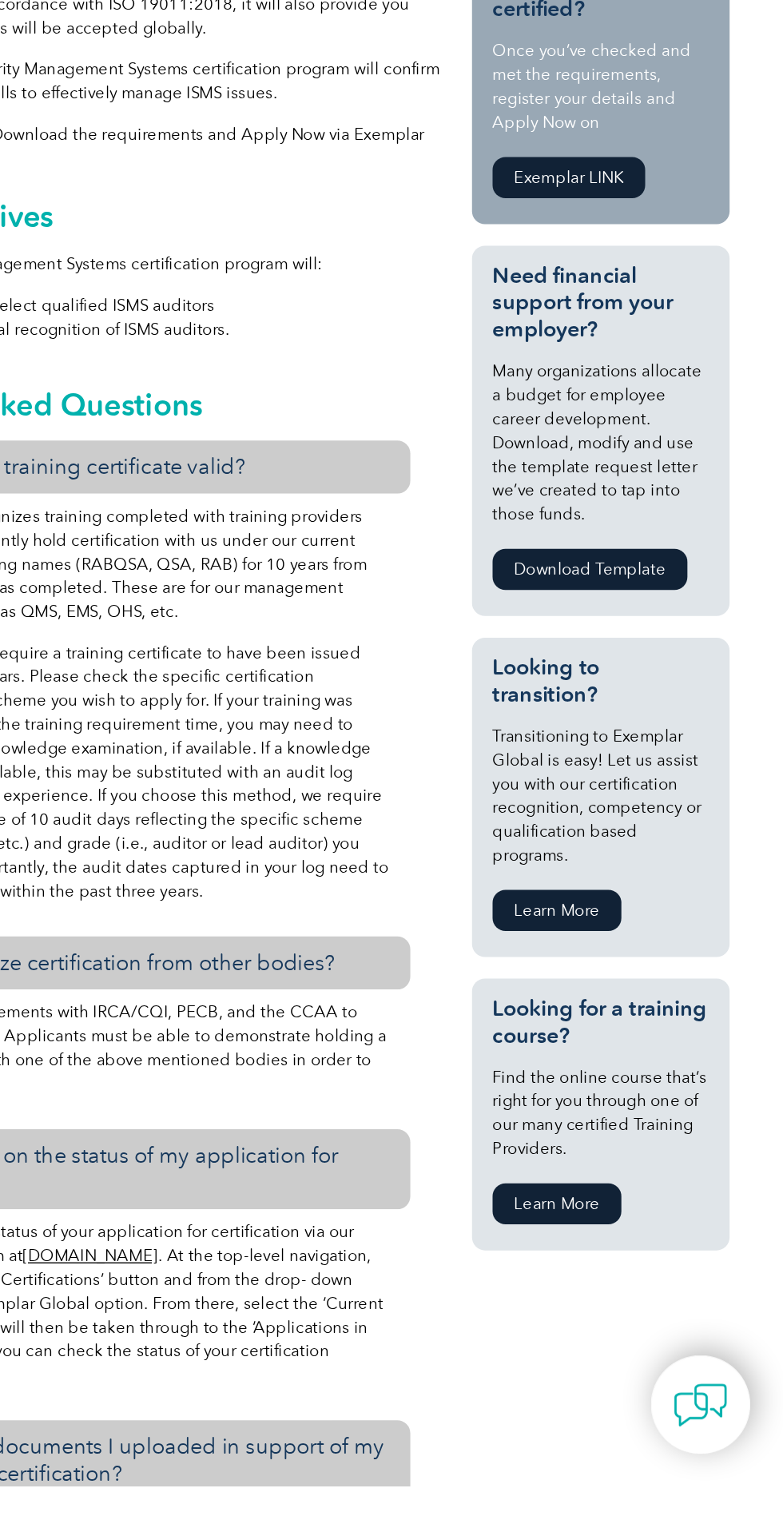
scroll to position [175, 0]
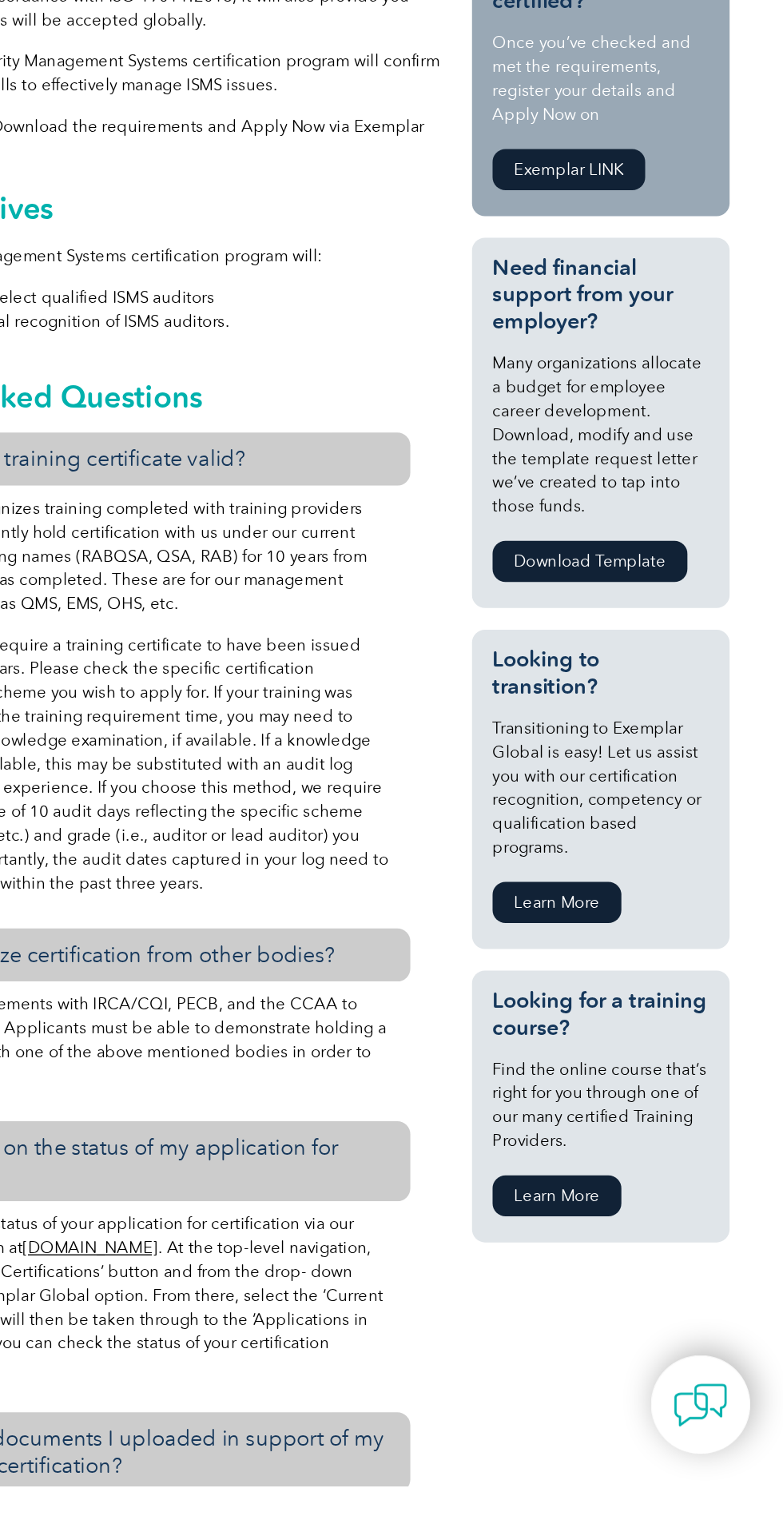
click at [628, 1311] on link "Learn More" at bounding box center [616, 1302] width 95 height 30
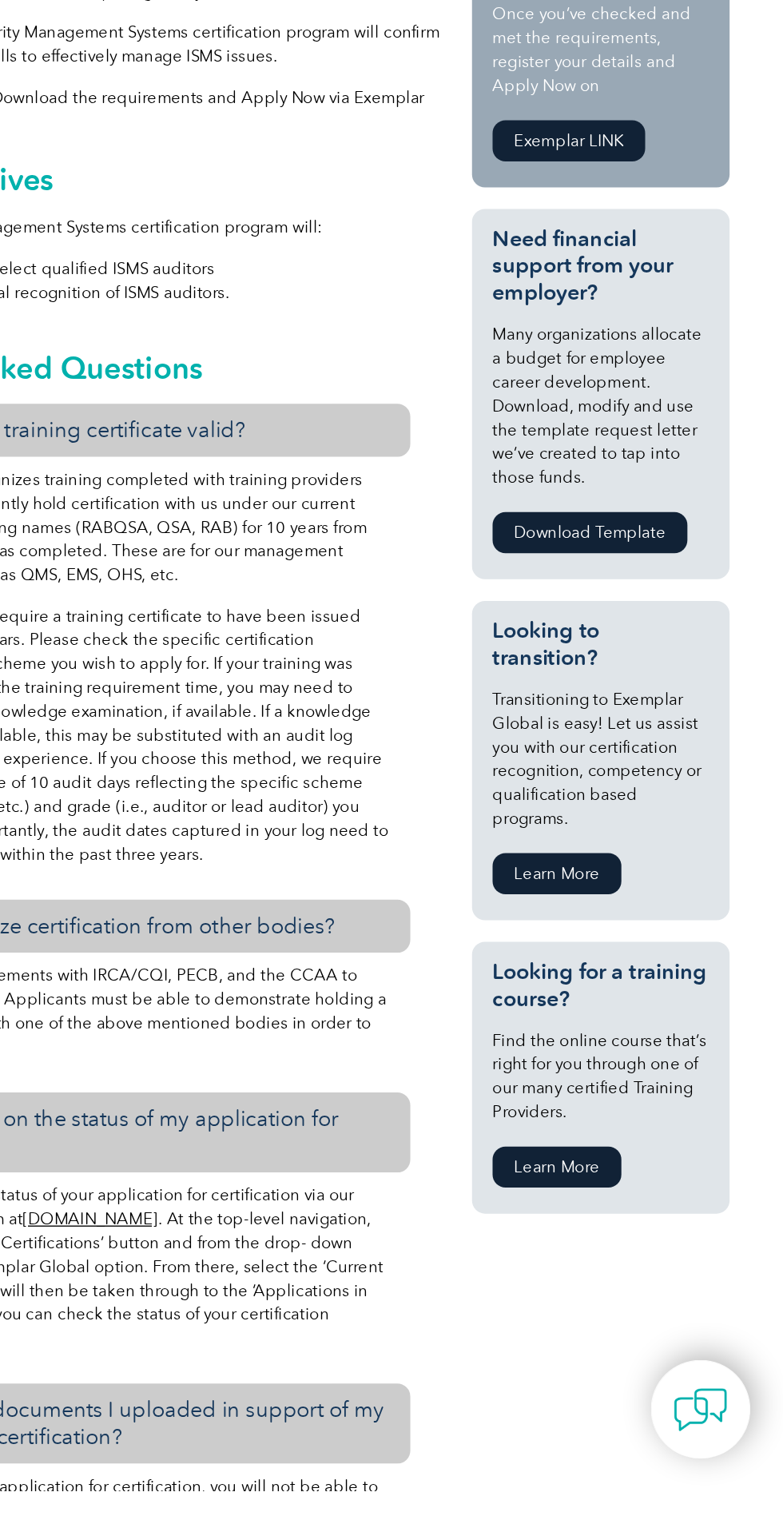
scroll to position [262, 0]
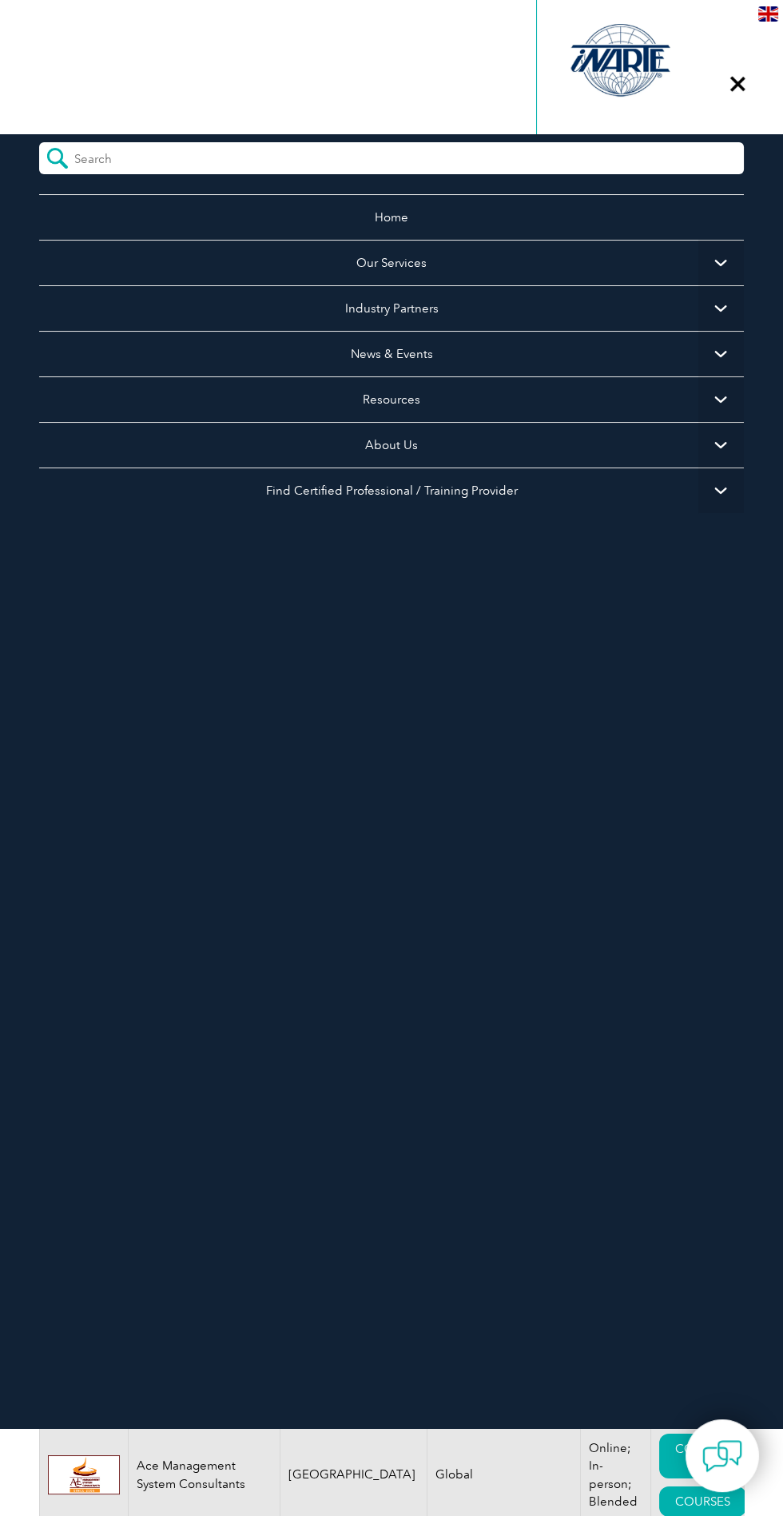
click at [731, 87] on div "▼" at bounding box center [737, 84] width 43 height 80
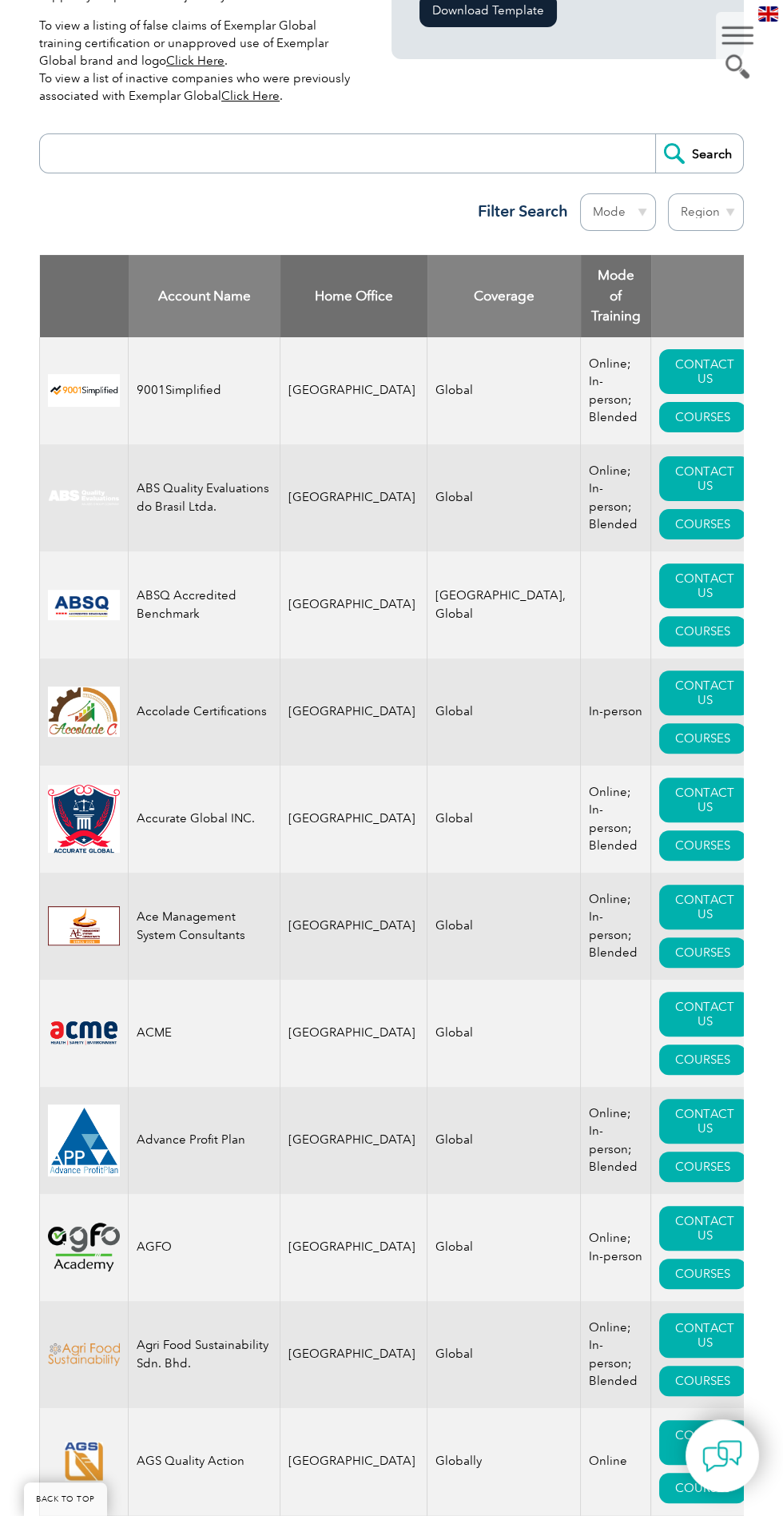
scroll to position [522, 0]
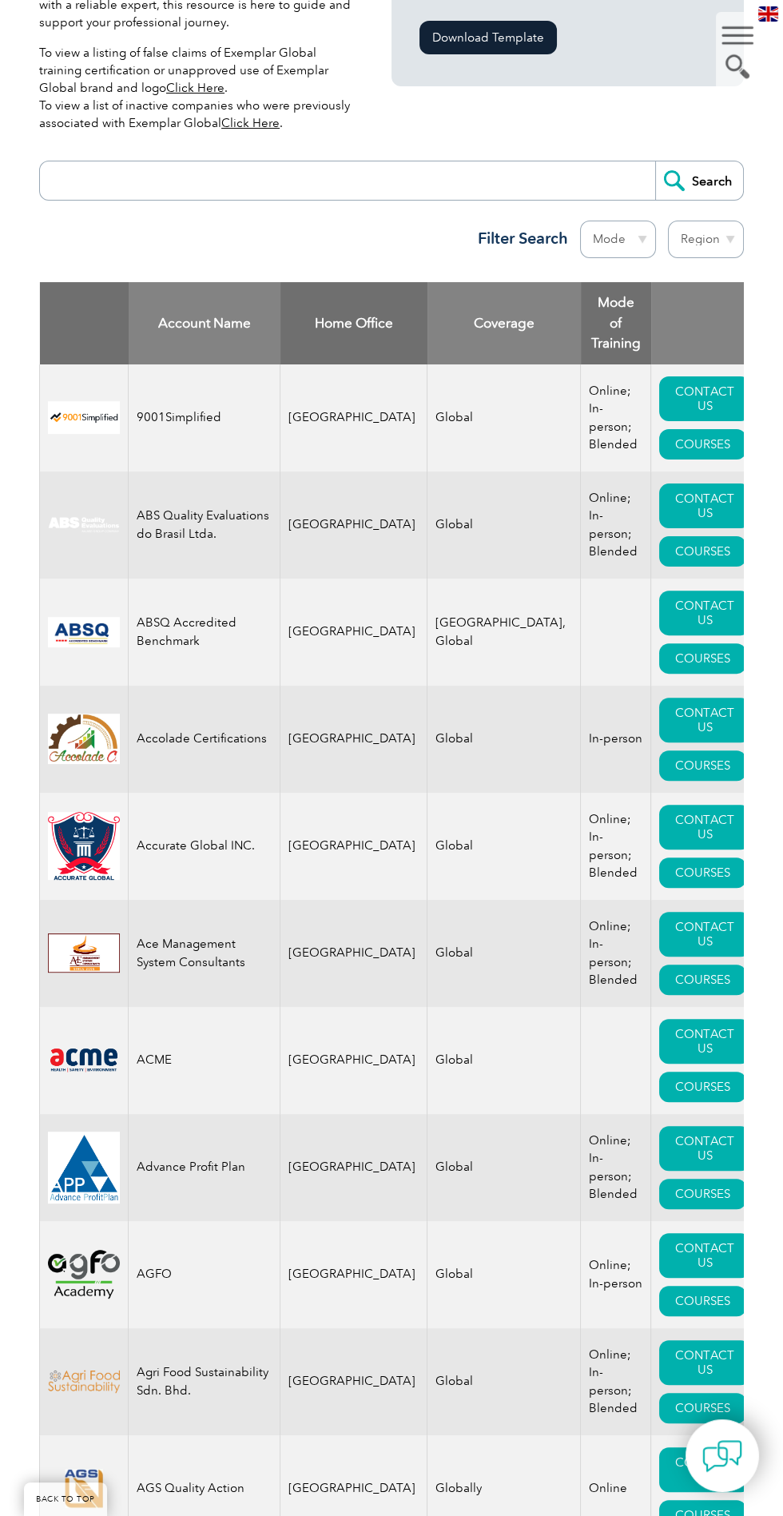
click at [520, 180] on input "search" at bounding box center [351, 180] width 607 height 38
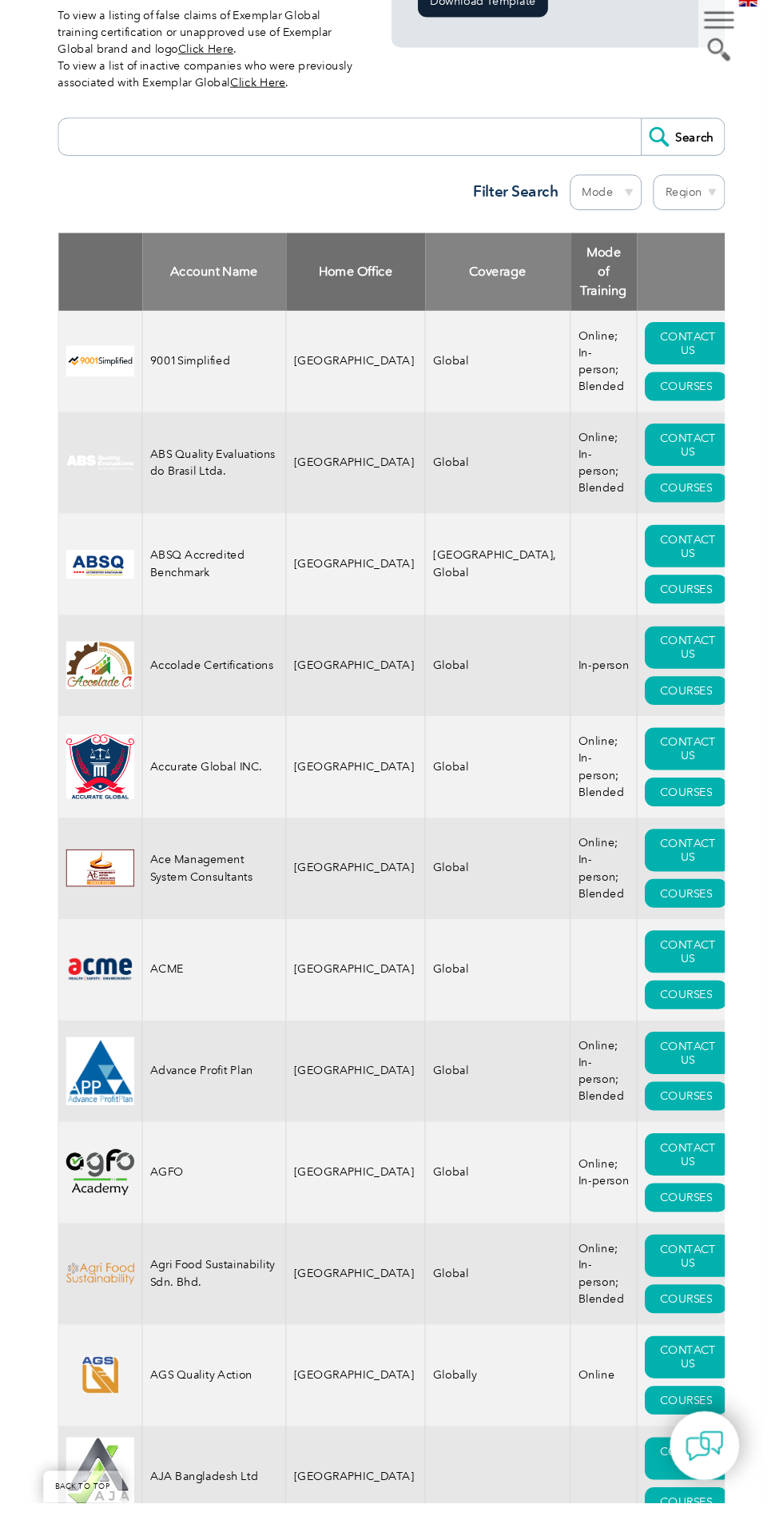
scroll to position [543, 0]
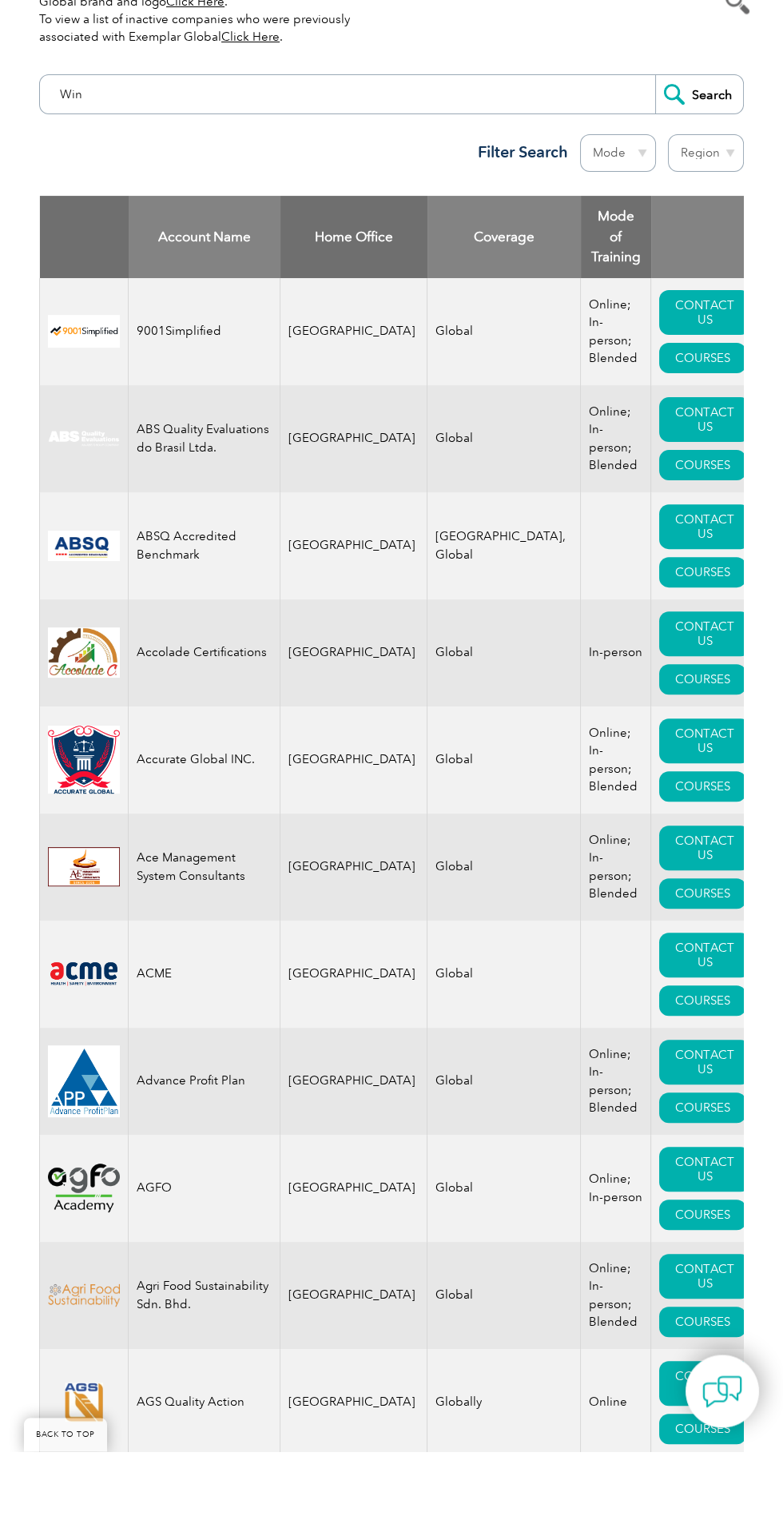
type input "Win"
click at [655, 140] on input "Search" at bounding box center [699, 159] width 88 height 38
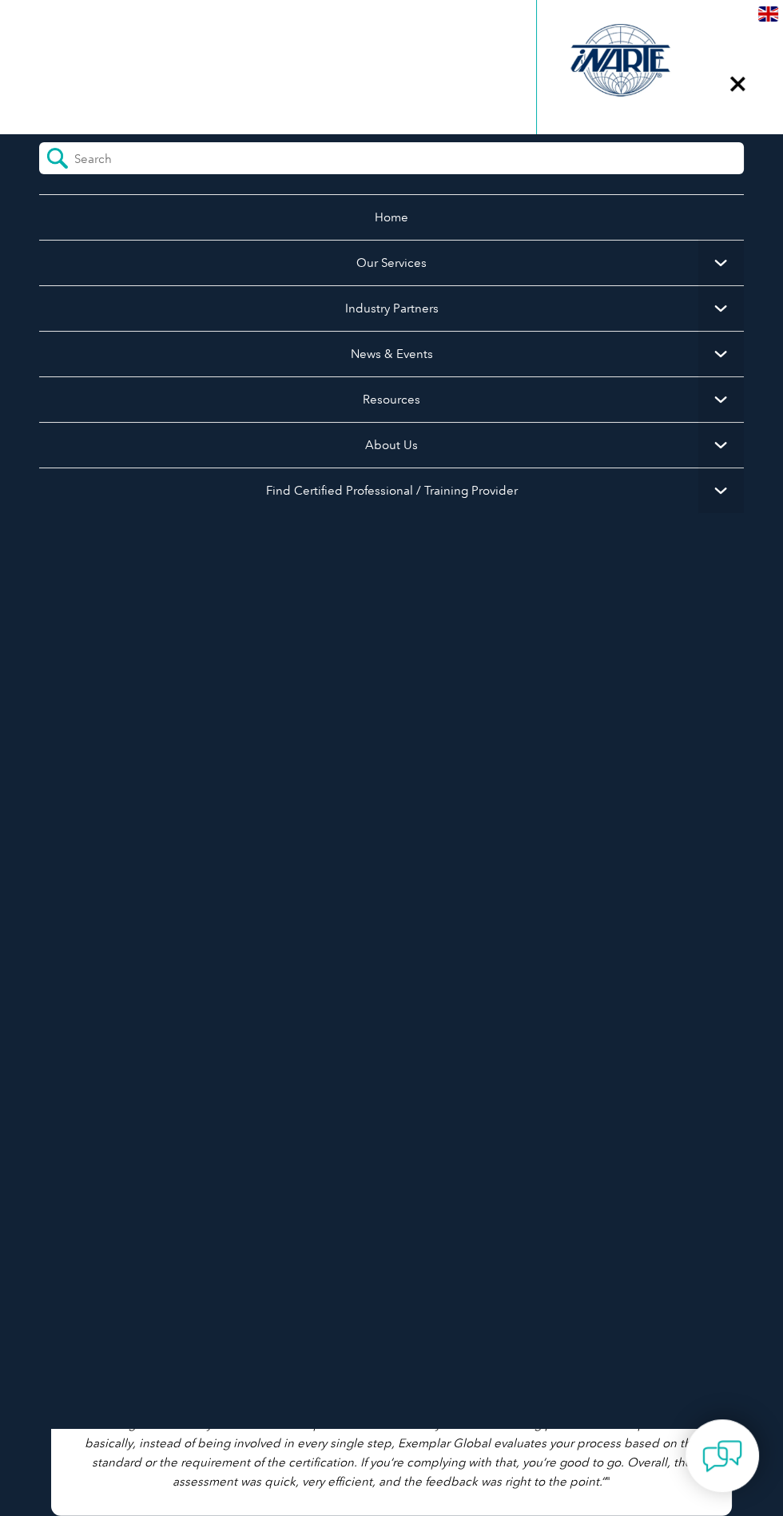
click at [734, 99] on div "▼" at bounding box center [737, 84] width 43 height 80
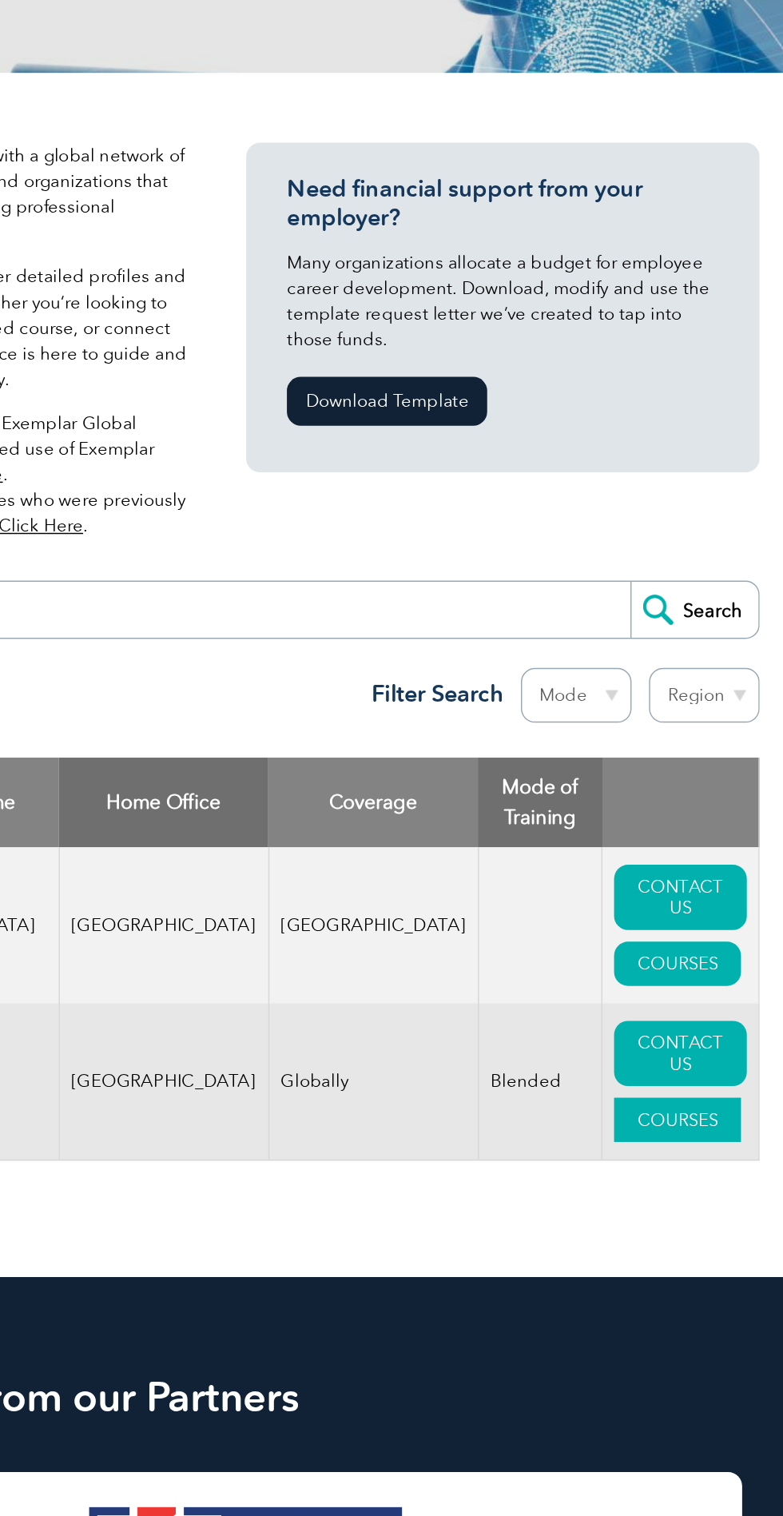
click at [702, 1066] on link "COURSES" at bounding box center [687, 1052] width 87 height 30
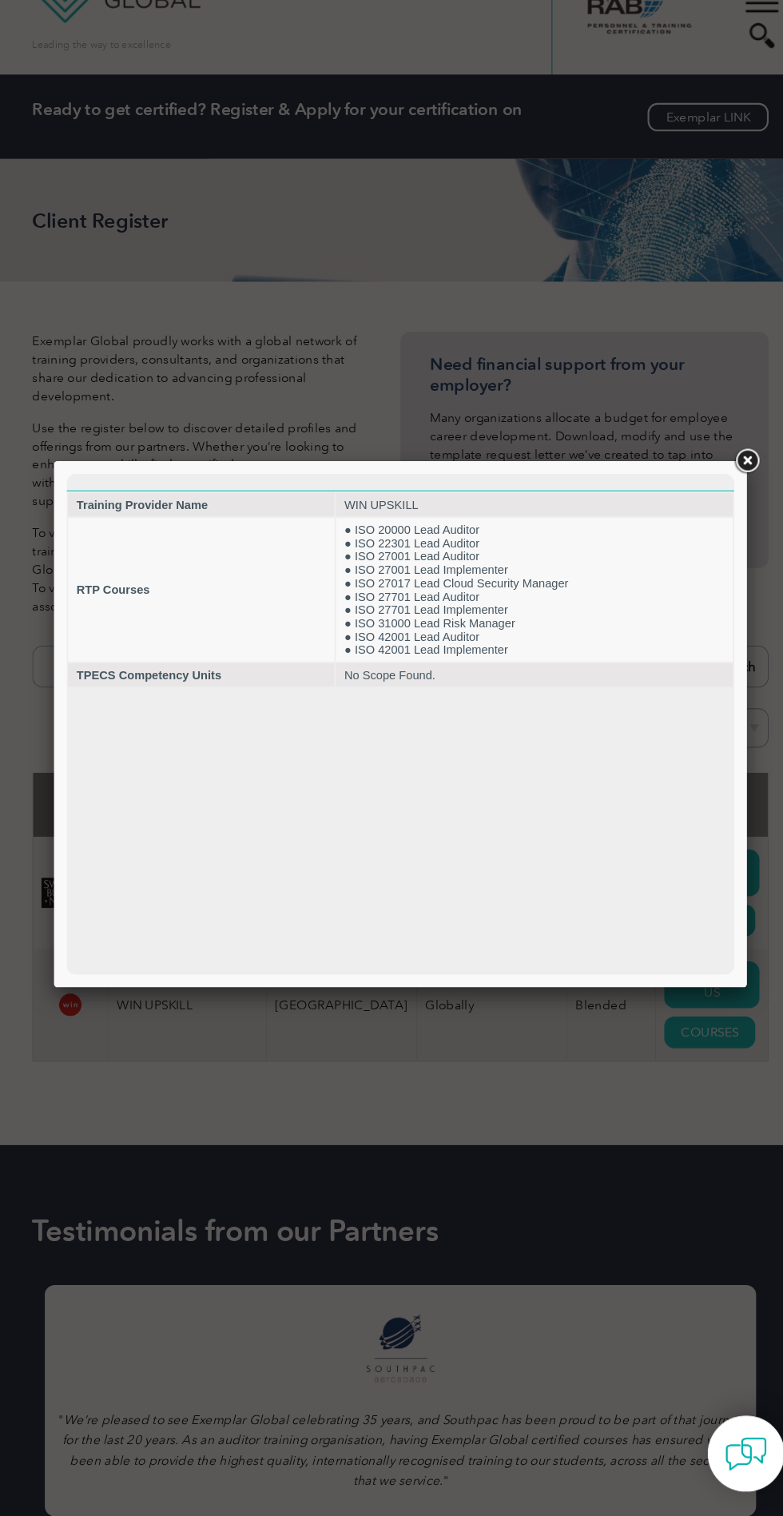
click at [726, 510] on link at bounding box center [723, 505] width 29 height 29
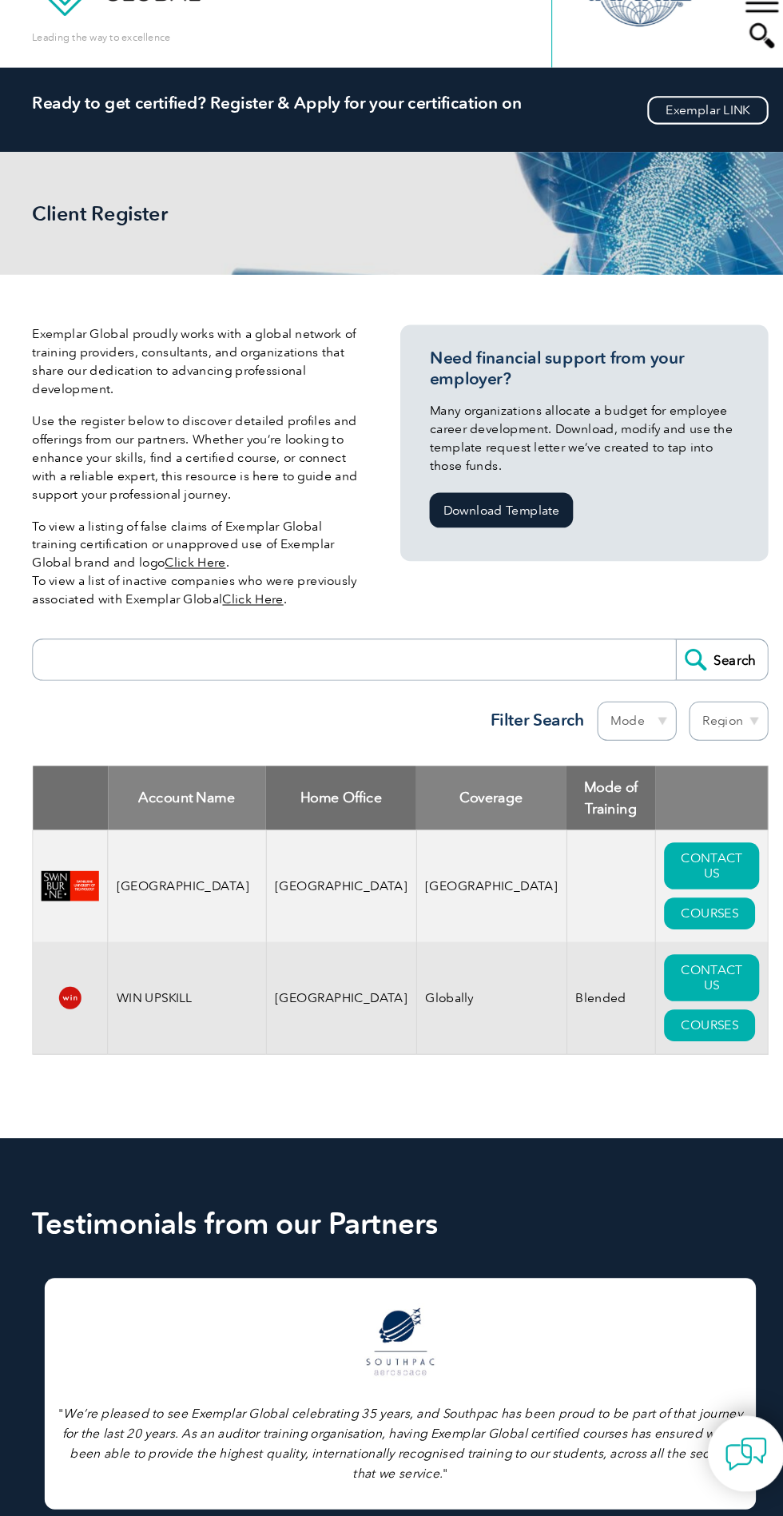
scroll to position [11, 0]
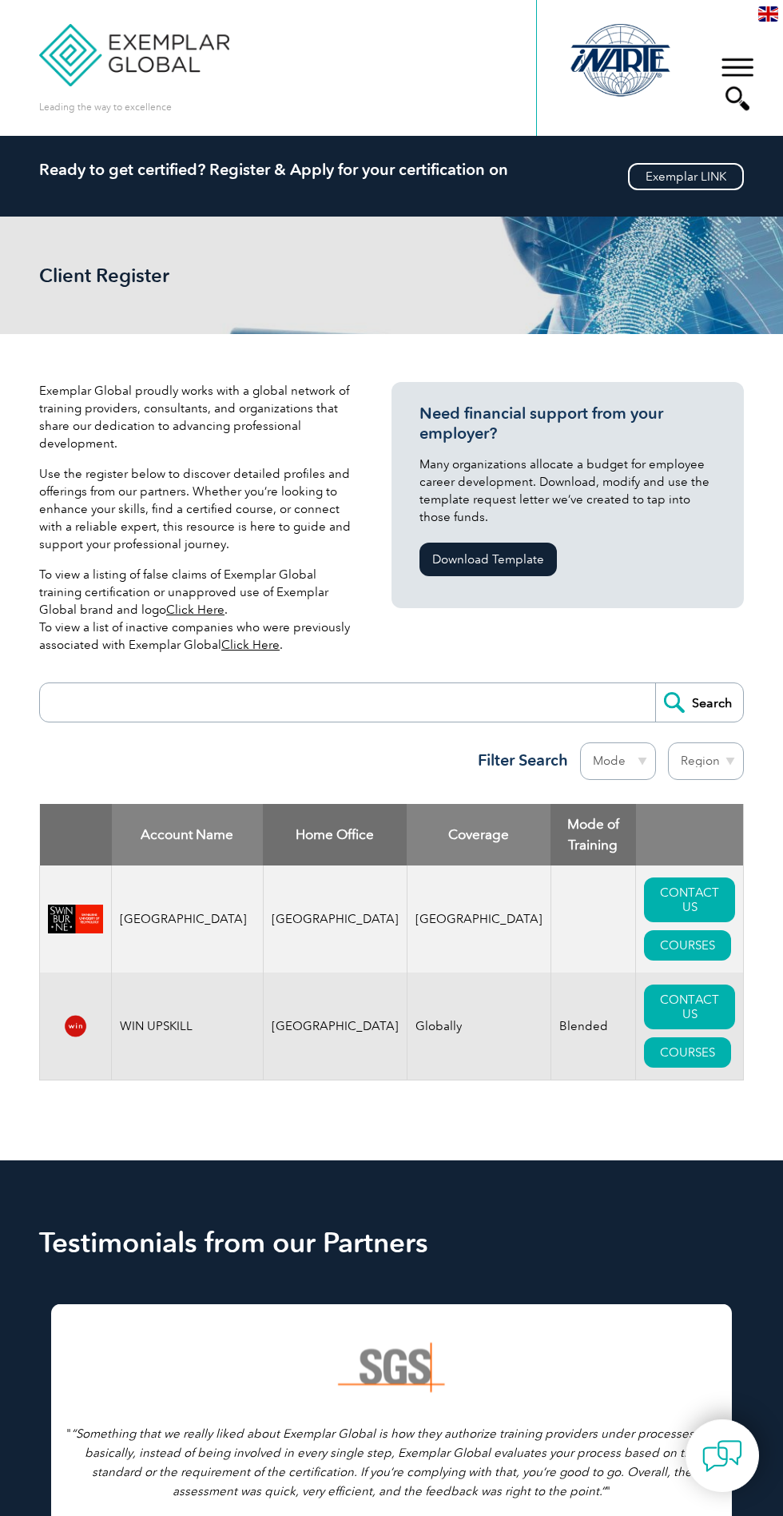
scroll to position [11, 0]
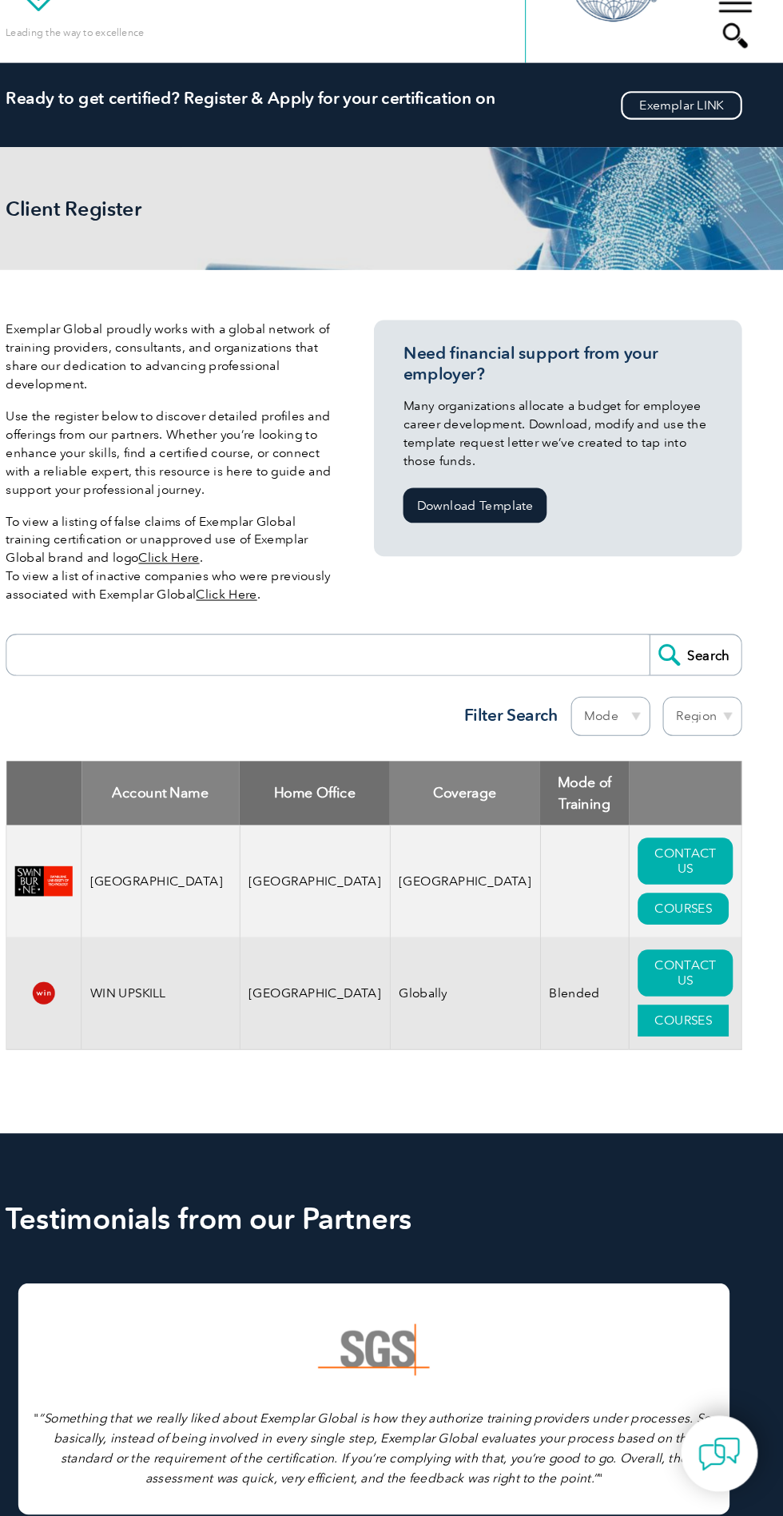
click at [714, 1051] on link "COURSES" at bounding box center [687, 1041] width 87 height 30
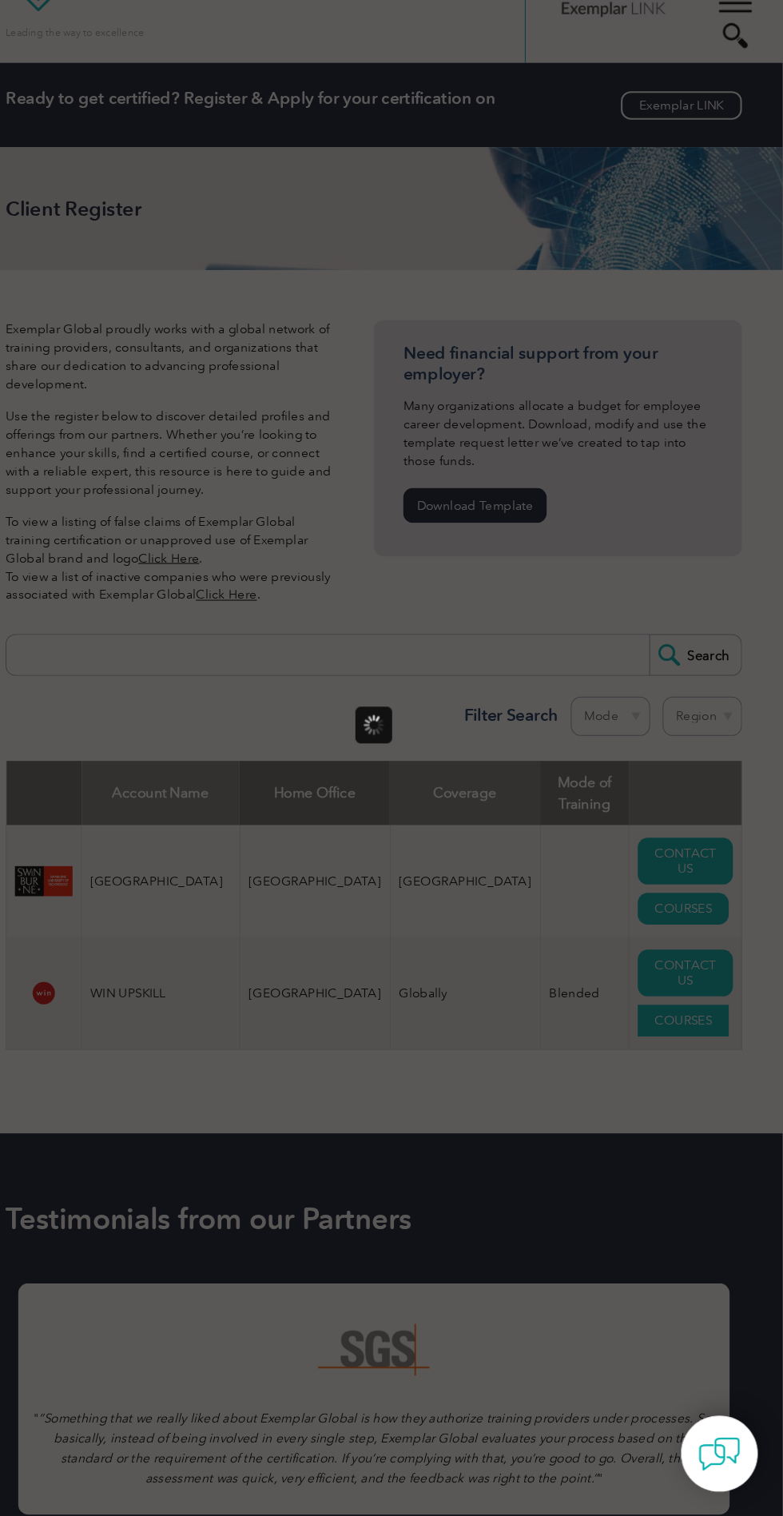
scroll to position [0, 0]
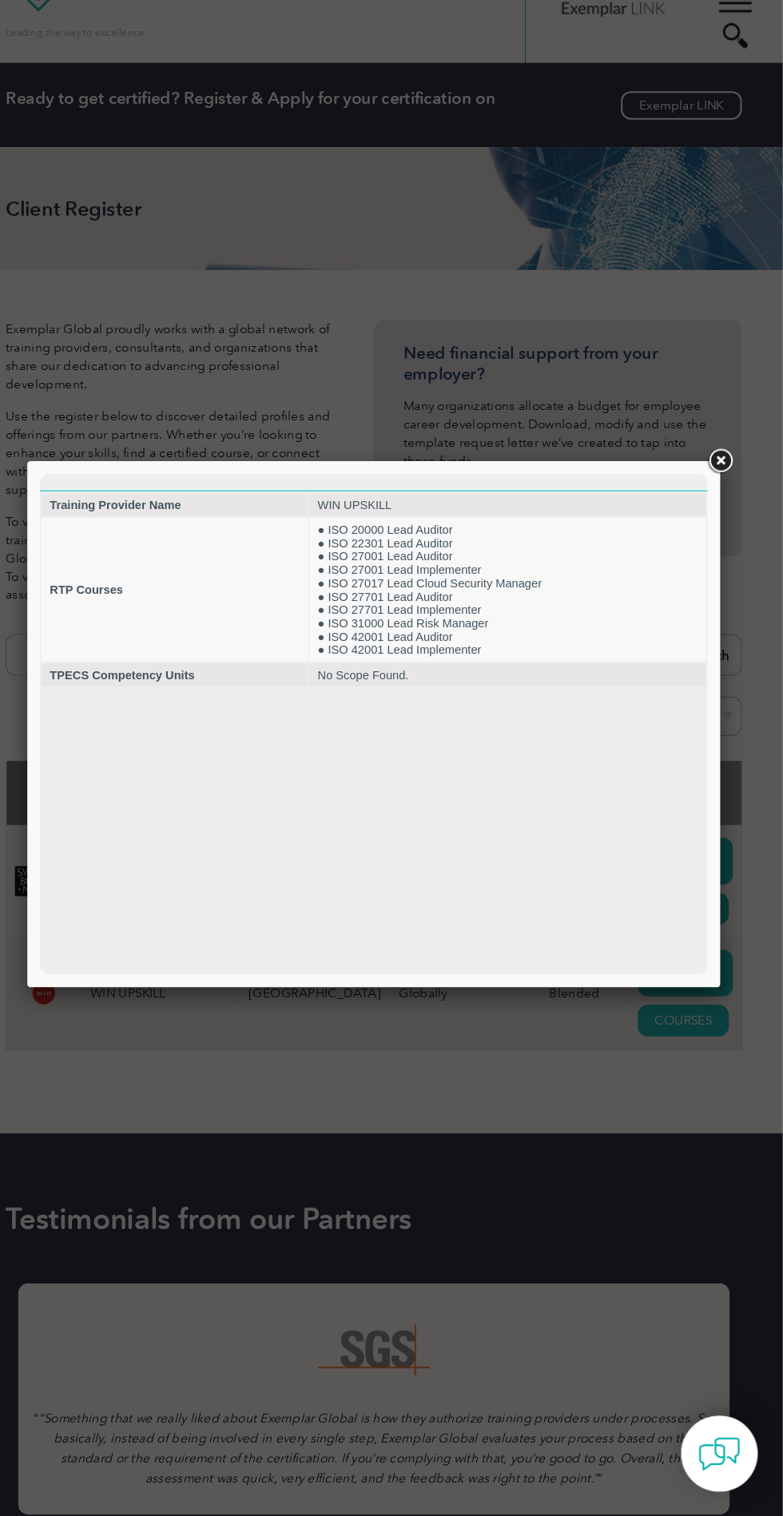
click at [545, 1151] on div at bounding box center [391, 758] width 783 height 1516
